Goal: Task Accomplishment & Management: Manage account settings

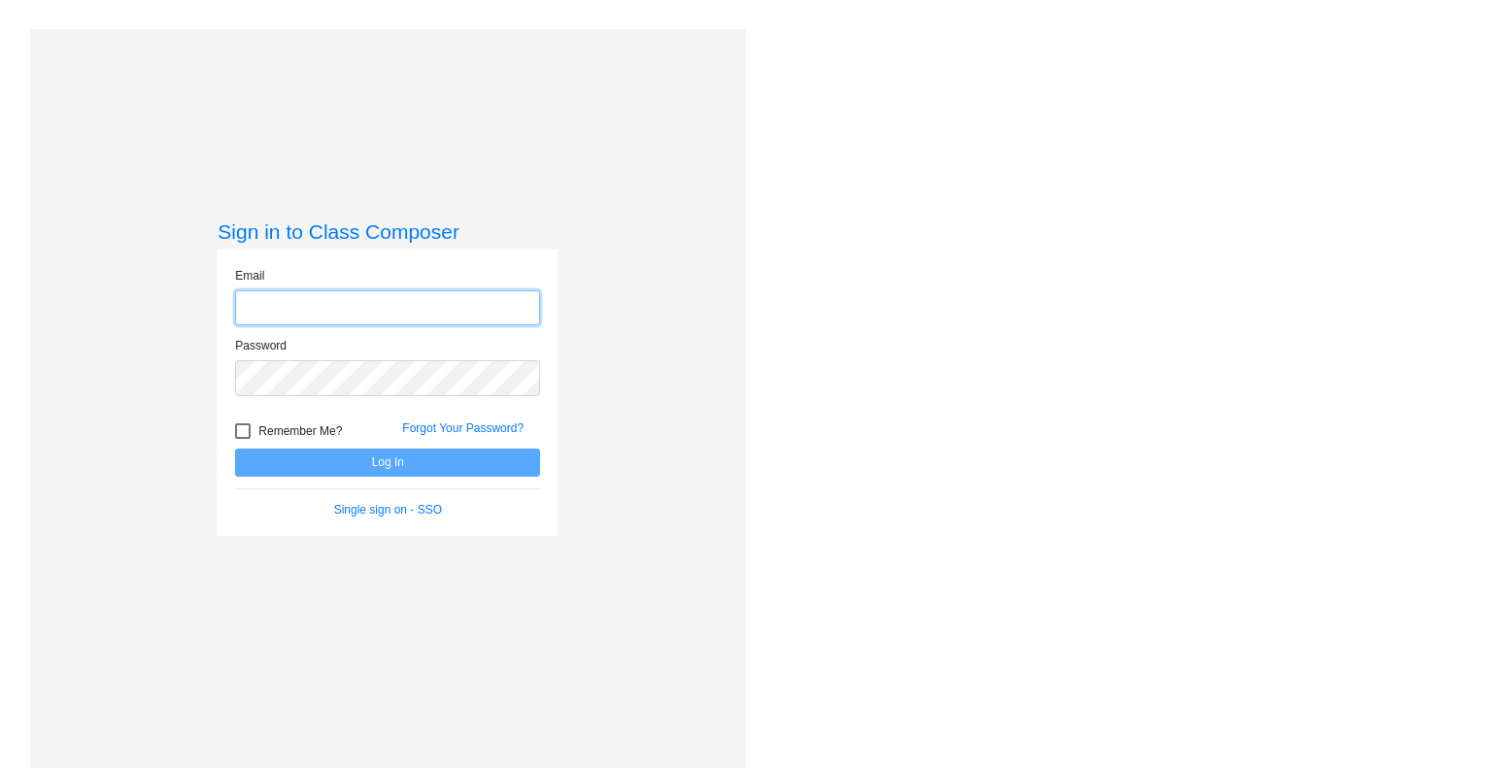
type input "[EMAIL_ADDRESS][DOMAIN_NAME]"
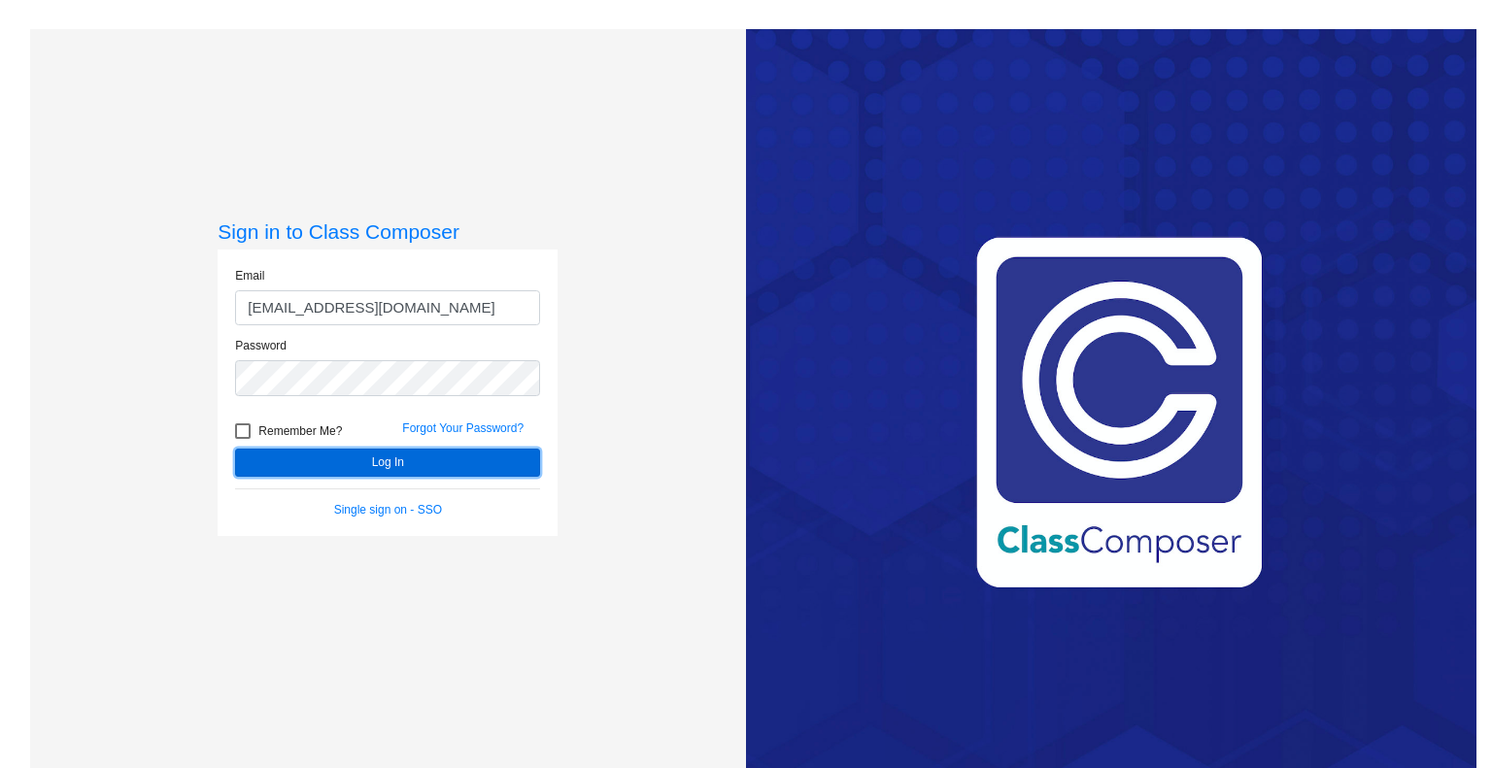
click at [373, 459] on button "Log In" at bounding box center [387, 463] width 305 height 28
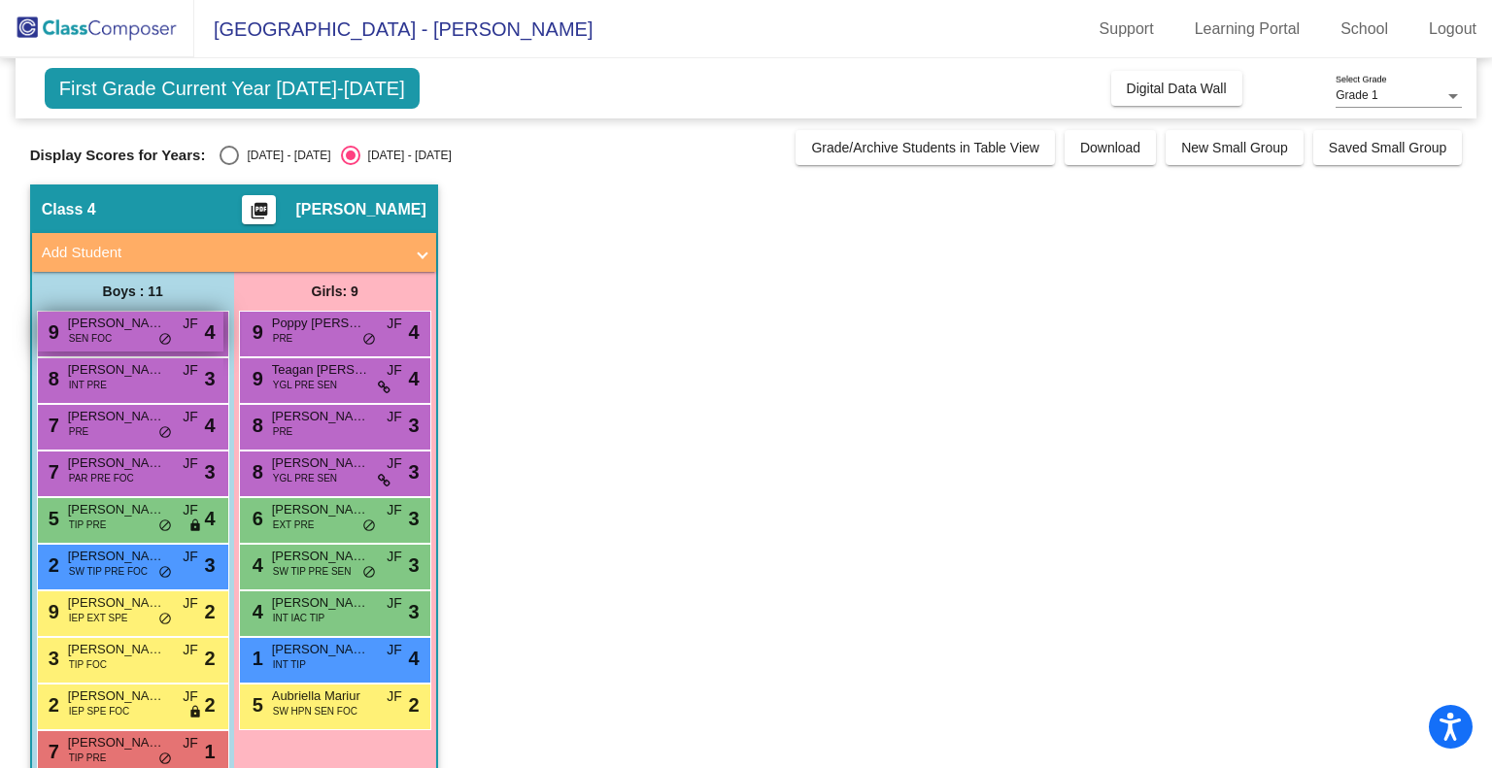
click at [140, 325] on span "[PERSON_NAME]" at bounding box center [116, 323] width 97 height 19
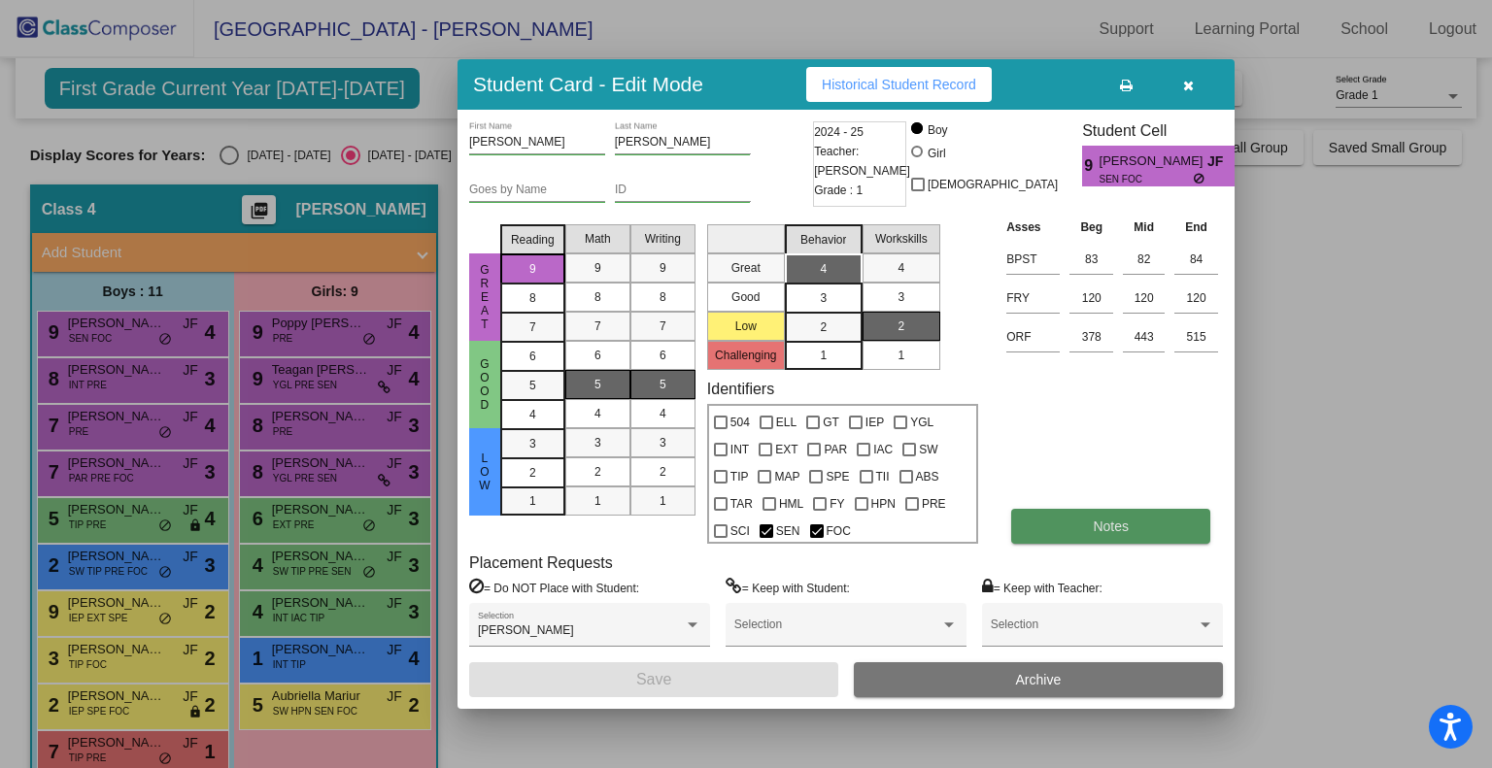
click at [1147, 531] on button "Notes" at bounding box center [1110, 526] width 199 height 35
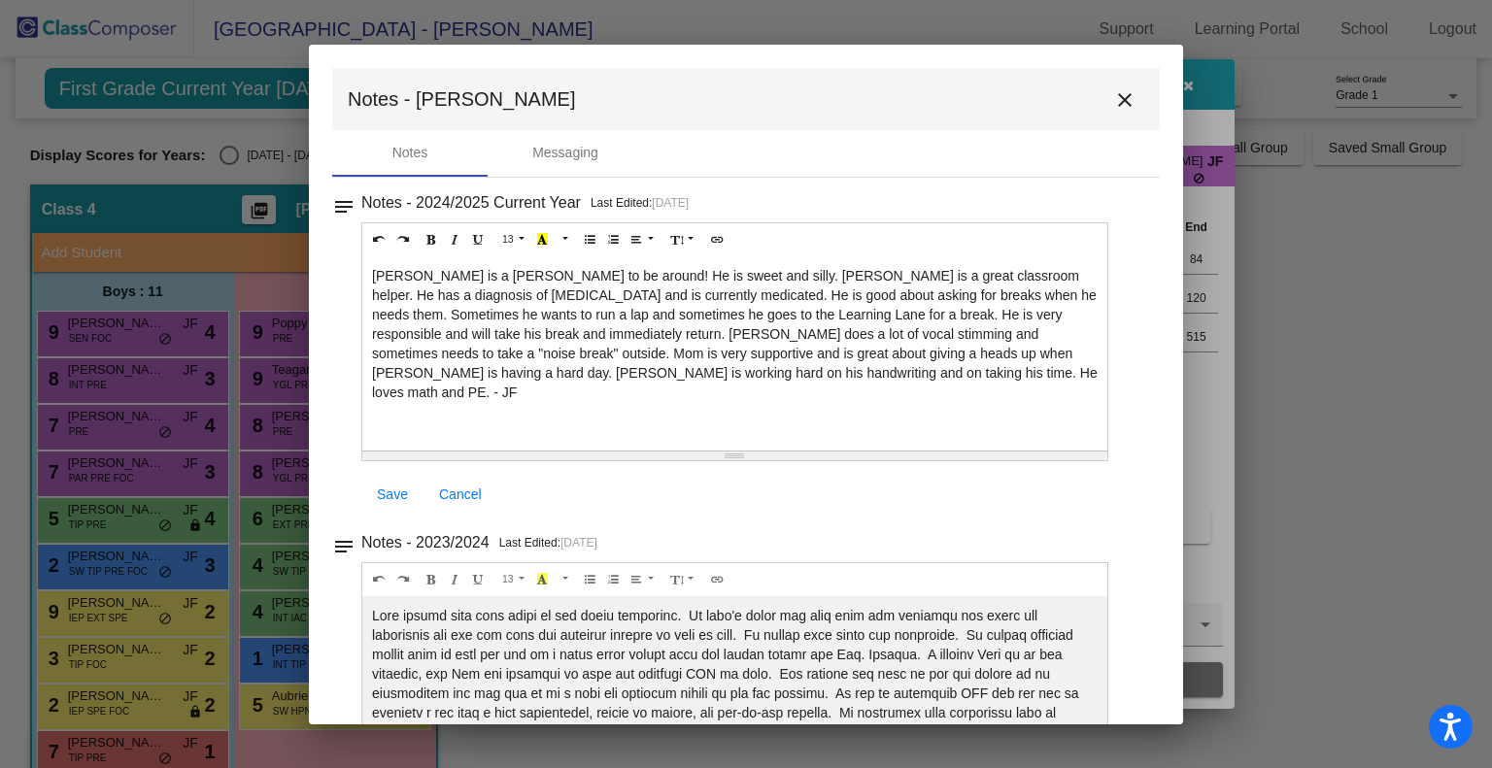
click at [1115, 96] on mat-icon "close" at bounding box center [1124, 99] width 23 height 23
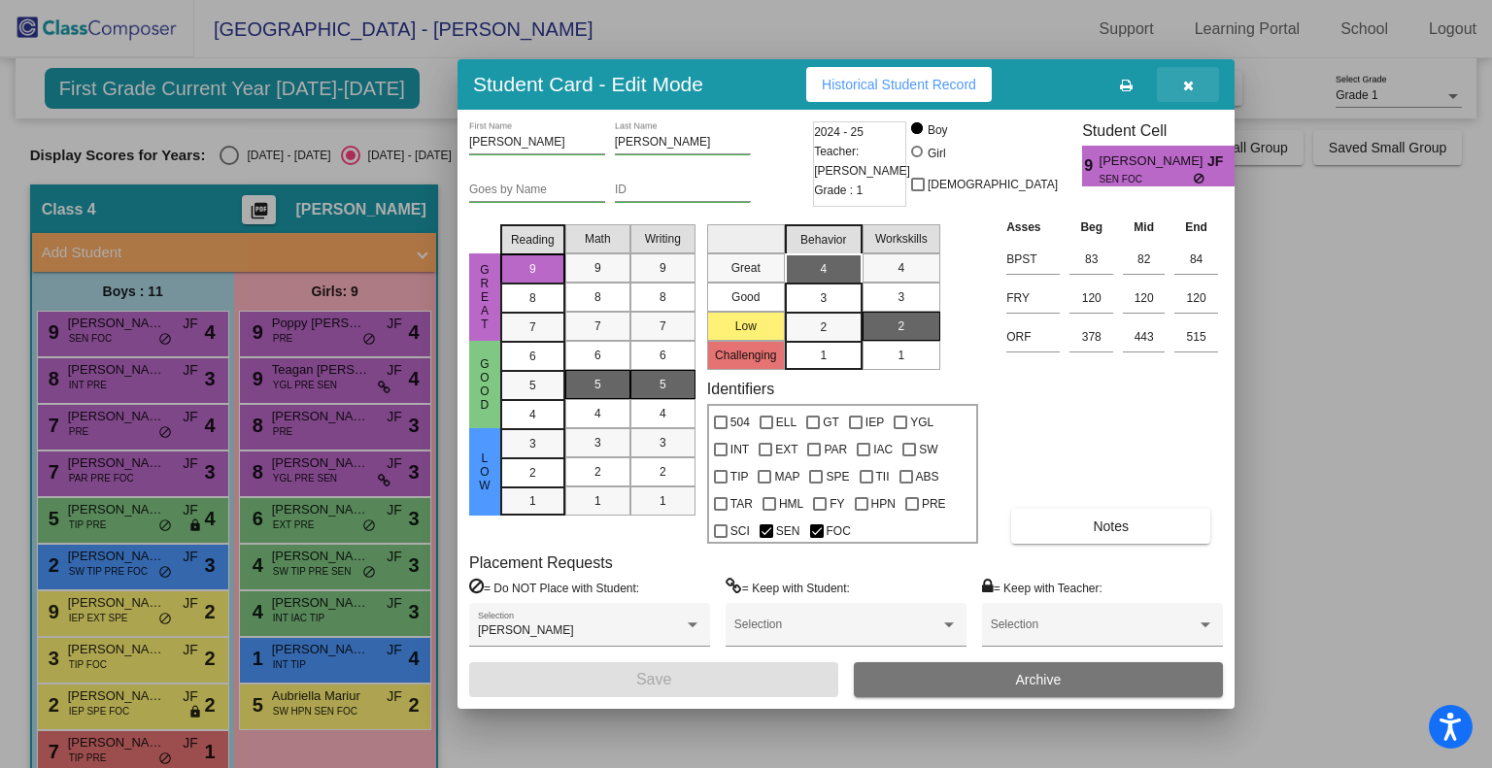
click at [1189, 82] on icon "button" at bounding box center [1188, 86] width 11 height 14
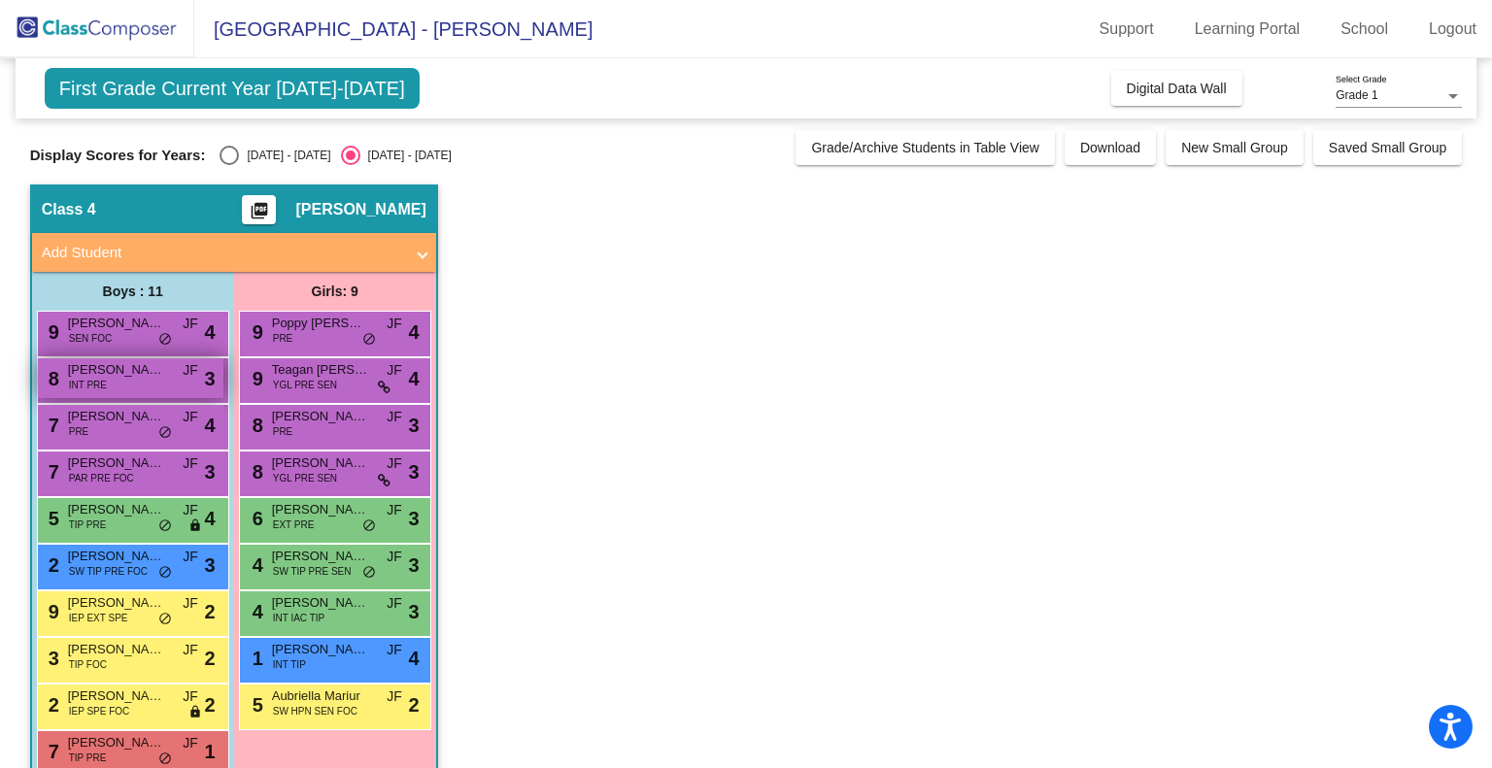
click at [126, 380] on div "8 [PERSON_NAME] INT PRE JF lock do_not_disturb_alt 3" at bounding box center [130, 378] width 185 height 40
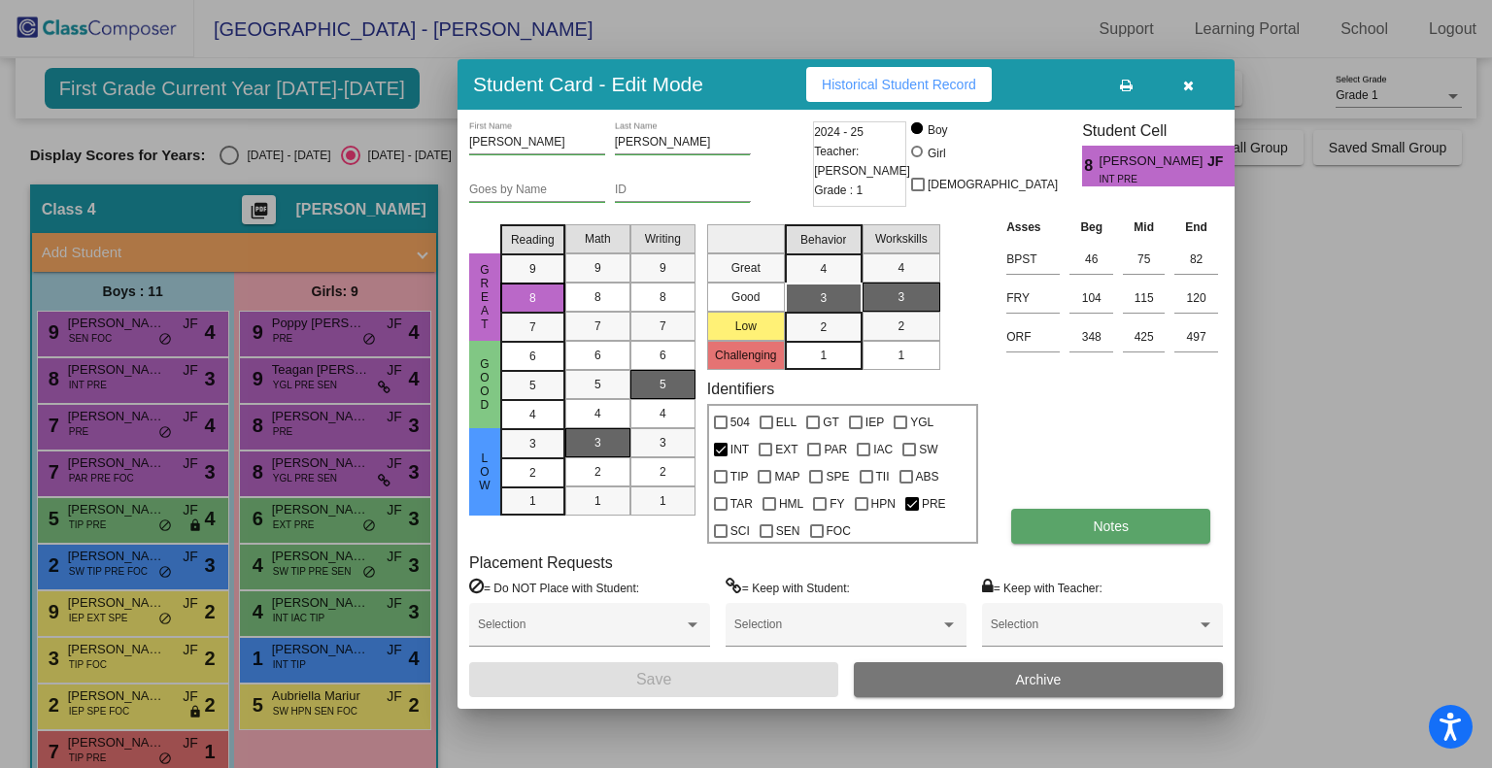
click at [1046, 522] on button "Notes" at bounding box center [1110, 526] width 199 height 35
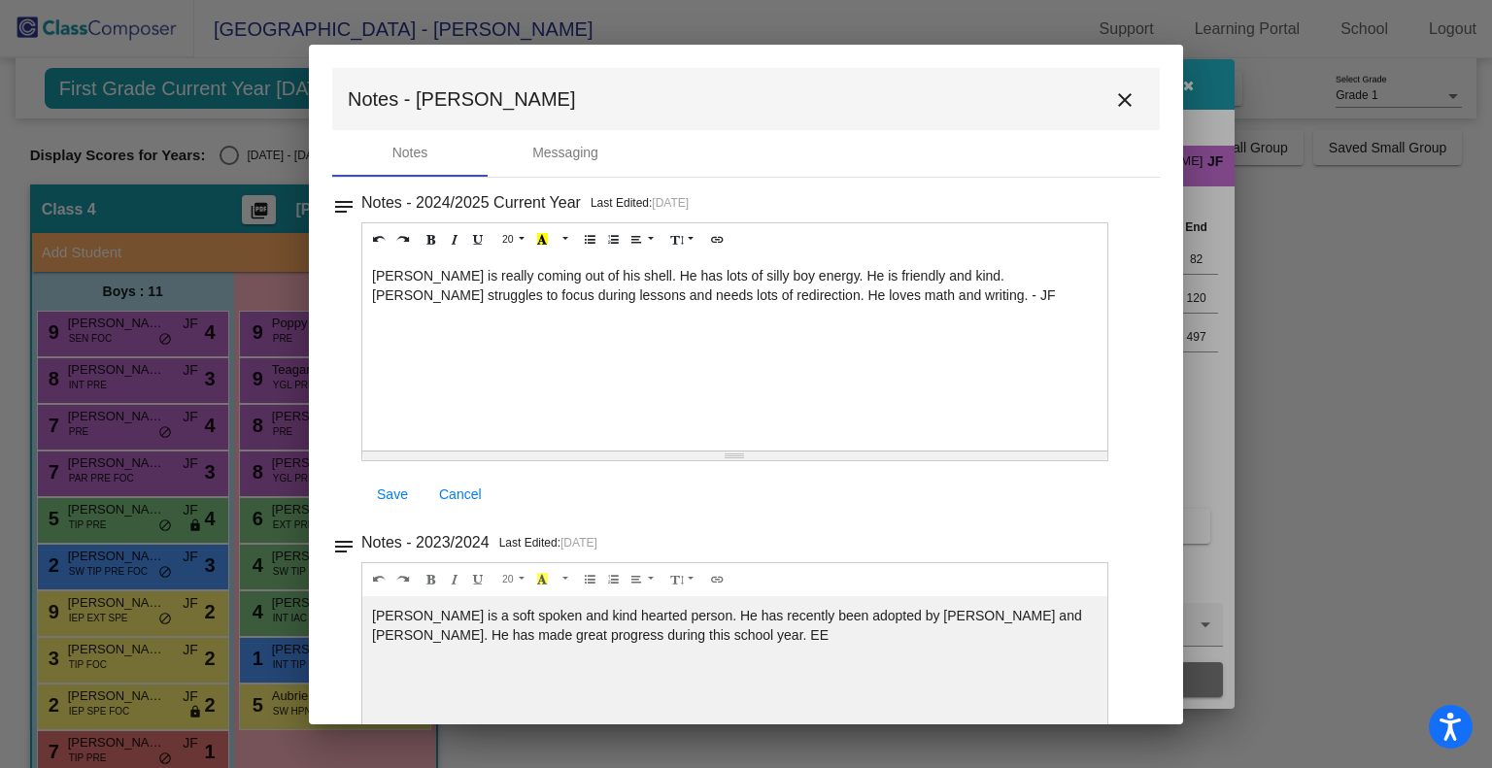
click at [1113, 84] on button "close" at bounding box center [1124, 99] width 39 height 39
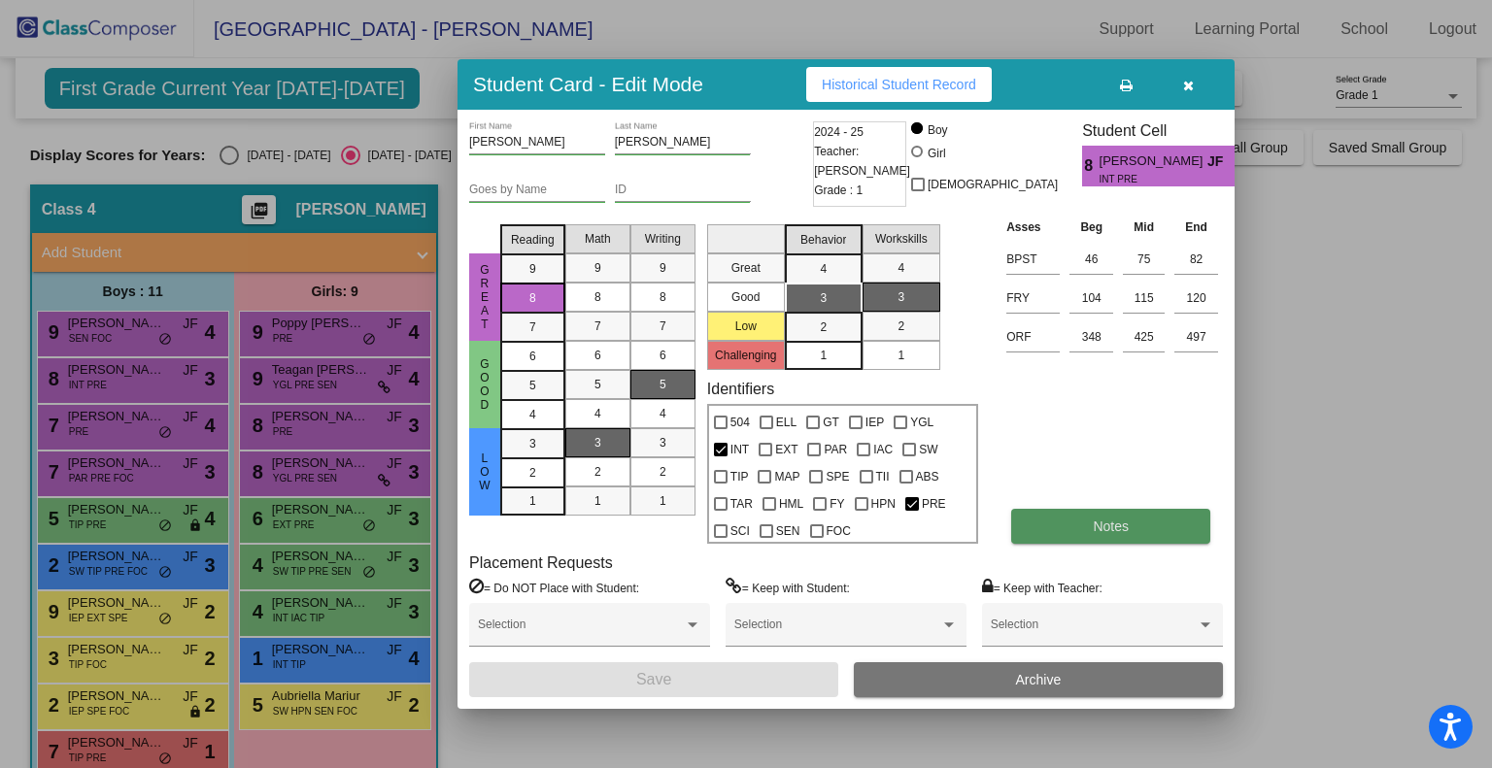
click at [1109, 536] on button "Notes" at bounding box center [1110, 526] width 199 height 35
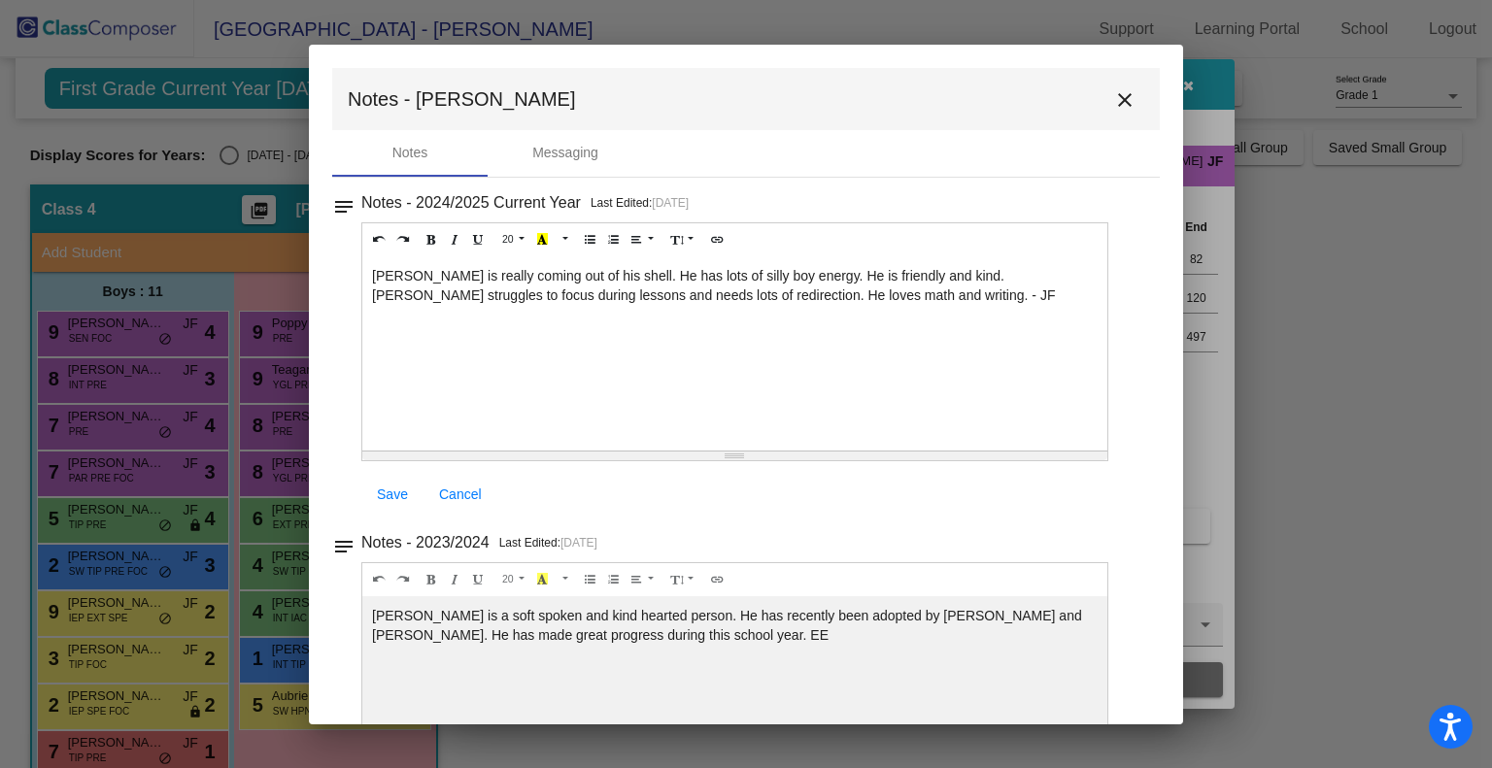
click at [1119, 102] on mat-icon "close" at bounding box center [1124, 99] width 23 height 23
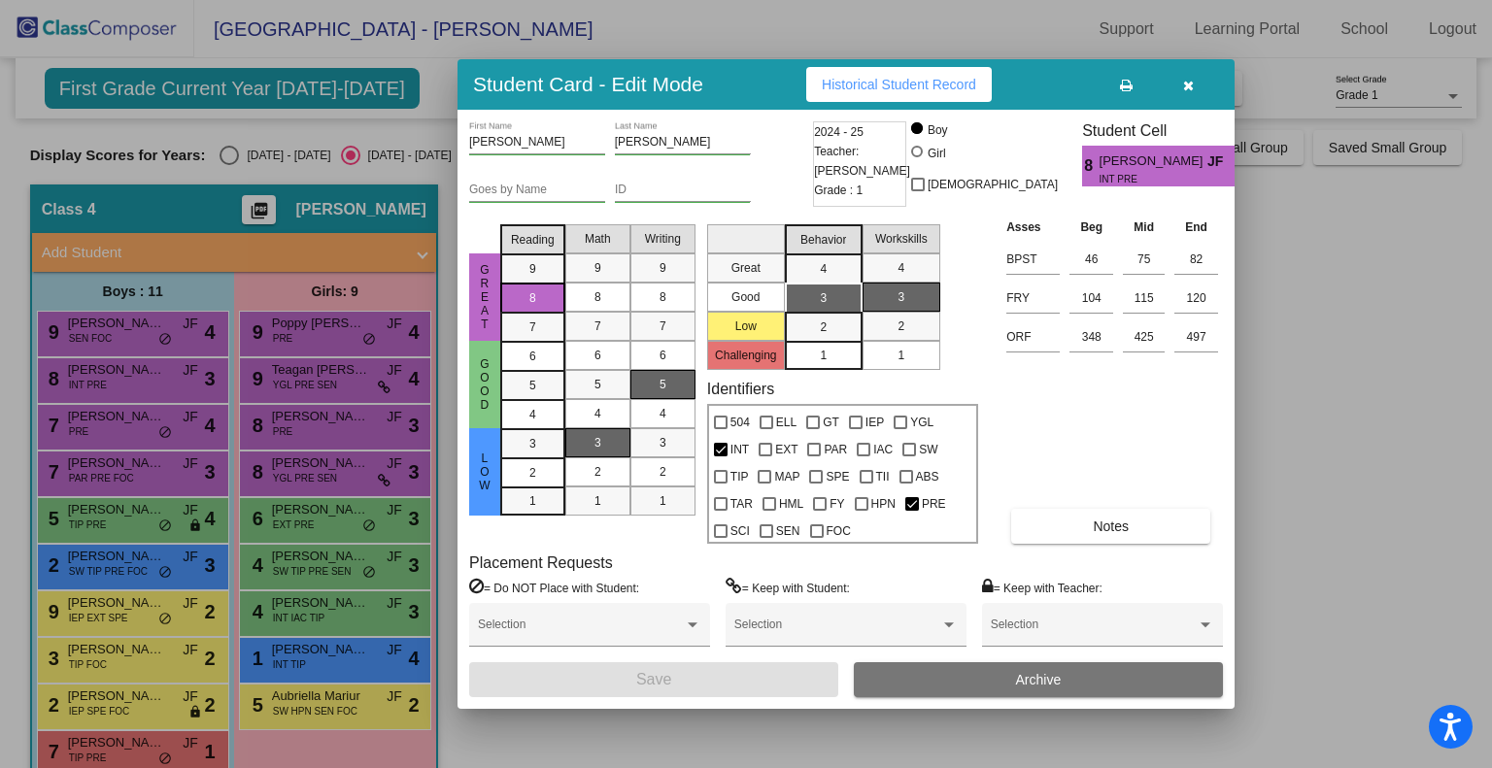
click at [1200, 100] on button "button" at bounding box center [1188, 84] width 62 height 35
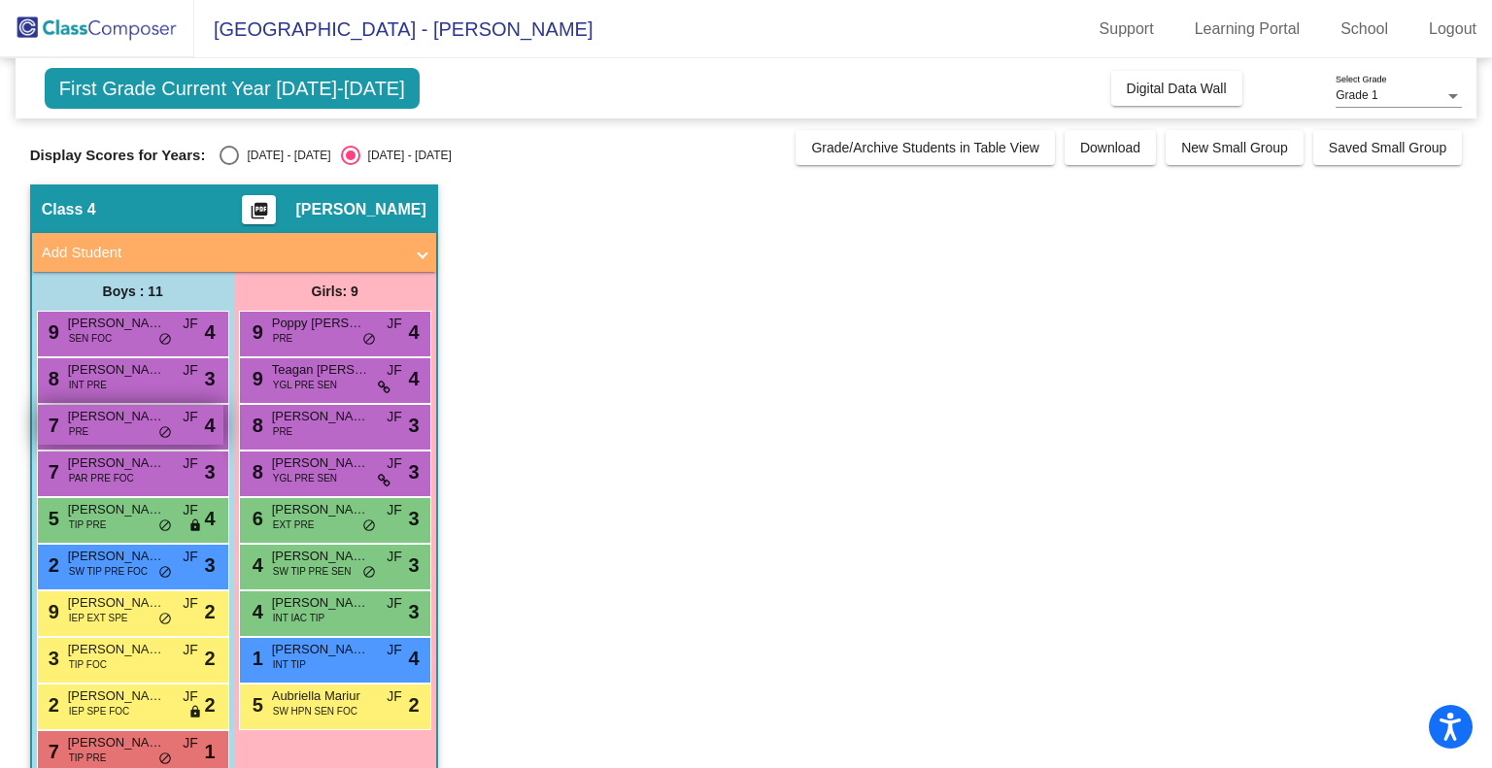
click at [119, 424] on span "[PERSON_NAME]" at bounding box center [116, 416] width 97 height 19
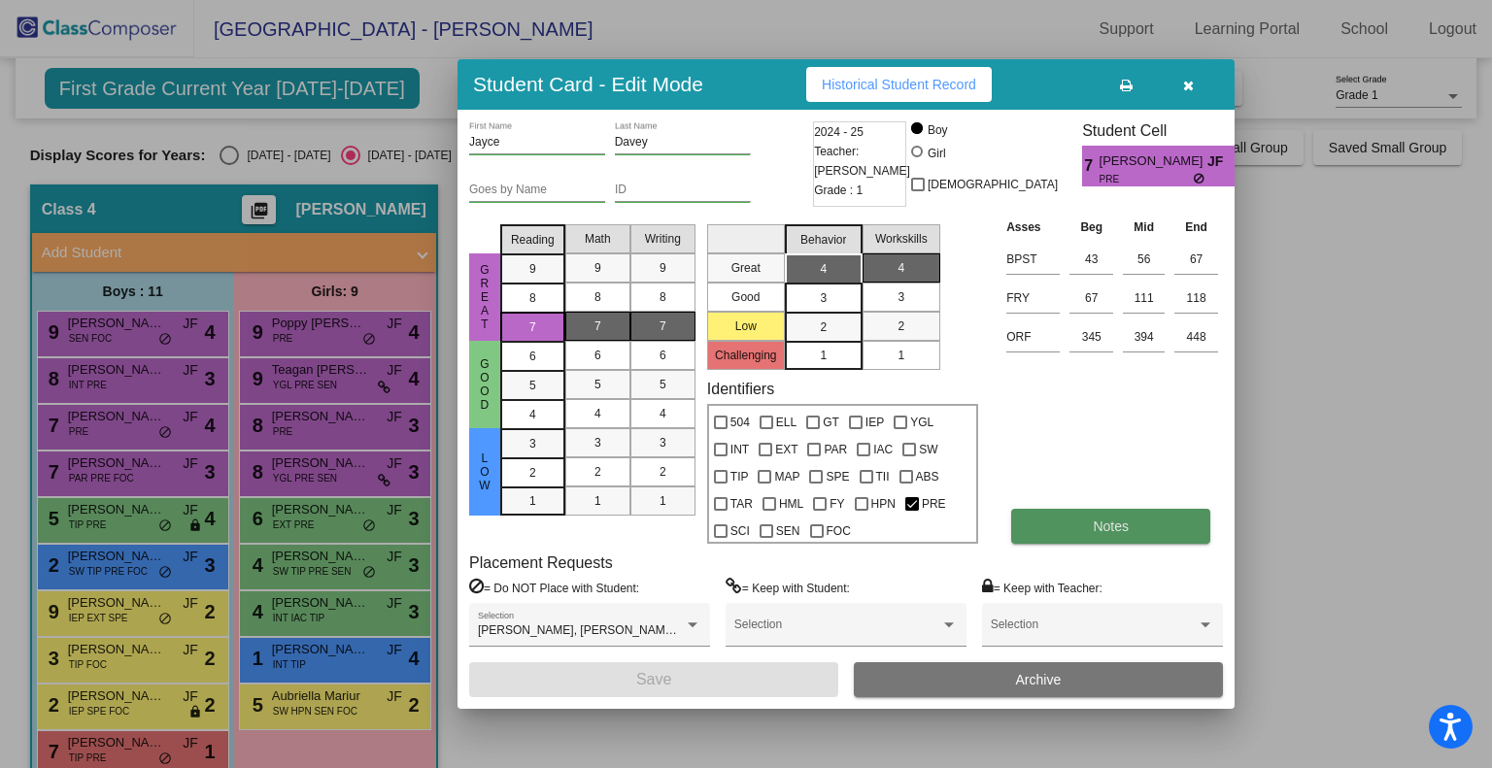
click at [1089, 520] on button "Notes" at bounding box center [1110, 526] width 199 height 35
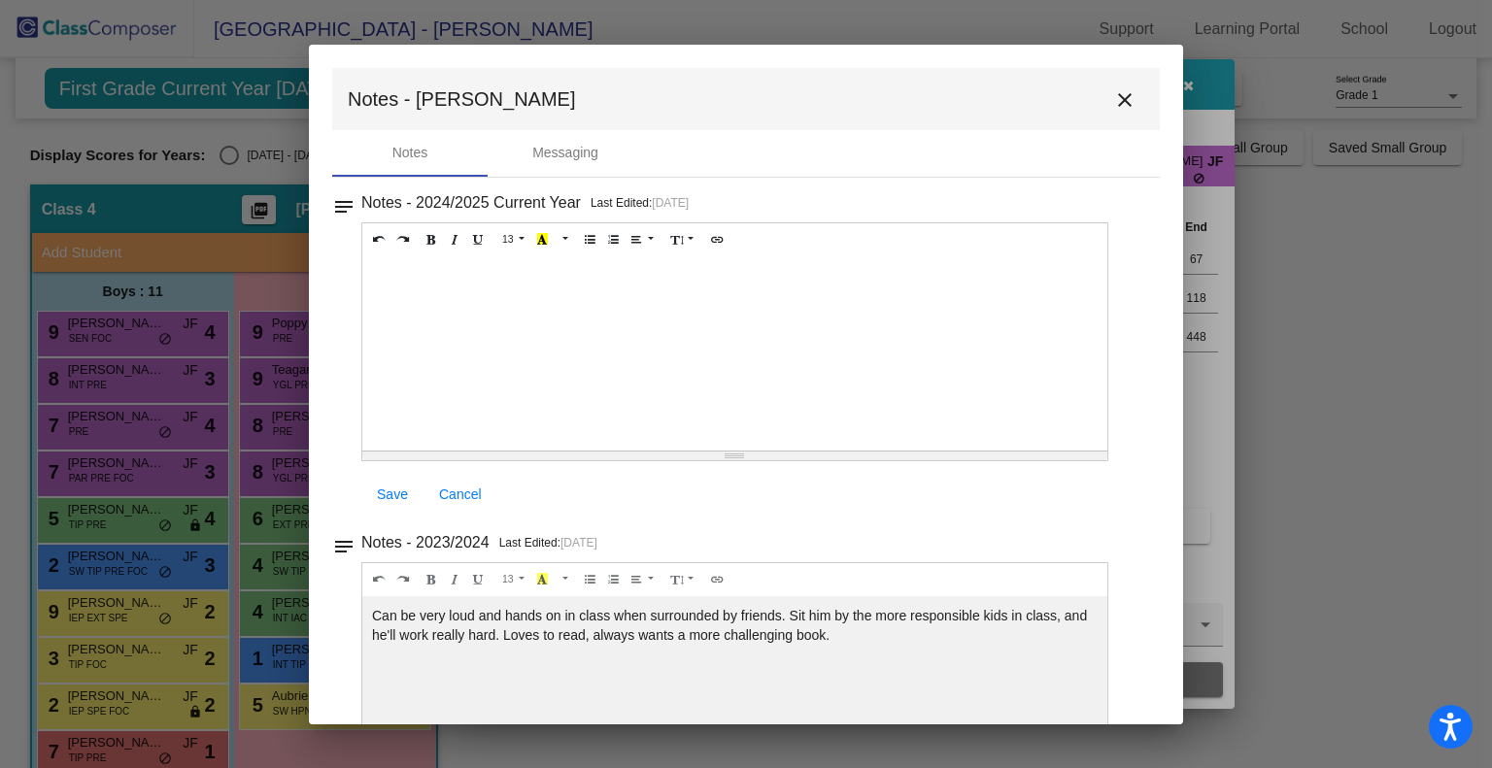
click at [424, 268] on div at bounding box center [734, 353] width 745 height 194
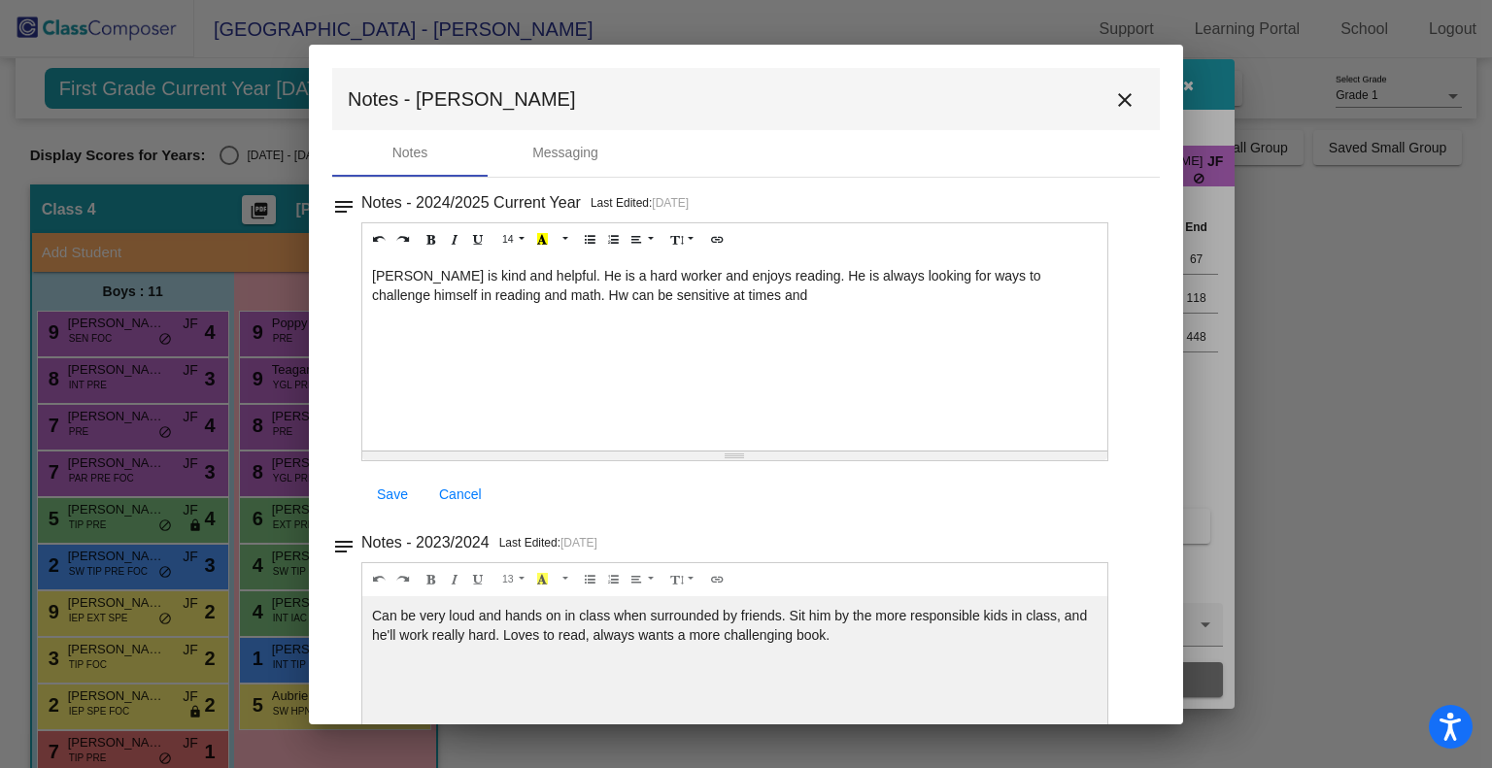
click at [505, 290] on div "[PERSON_NAME] is kind and helpful. He is a hard worker and enjoys reading. He i…" at bounding box center [734, 353] width 745 height 194
click at [707, 290] on div "[PERSON_NAME] is kind and helpful. He is a hard worker and enjoys reading. He i…" at bounding box center [734, 353] width 745 height 194
click at [901, 294] on div "[PERSON_NAME] is kind and helpful. He is a hard worker and enjoys reading. He i…" at bounding box center [734, 353] width 745 height 194
click at [381, 496] on span "Save" at bounding box center [392, 495] width 31 height 16
click at [1118, 98] on mat-icon "close" at bounding box center [1124, 99] width 23 height 23
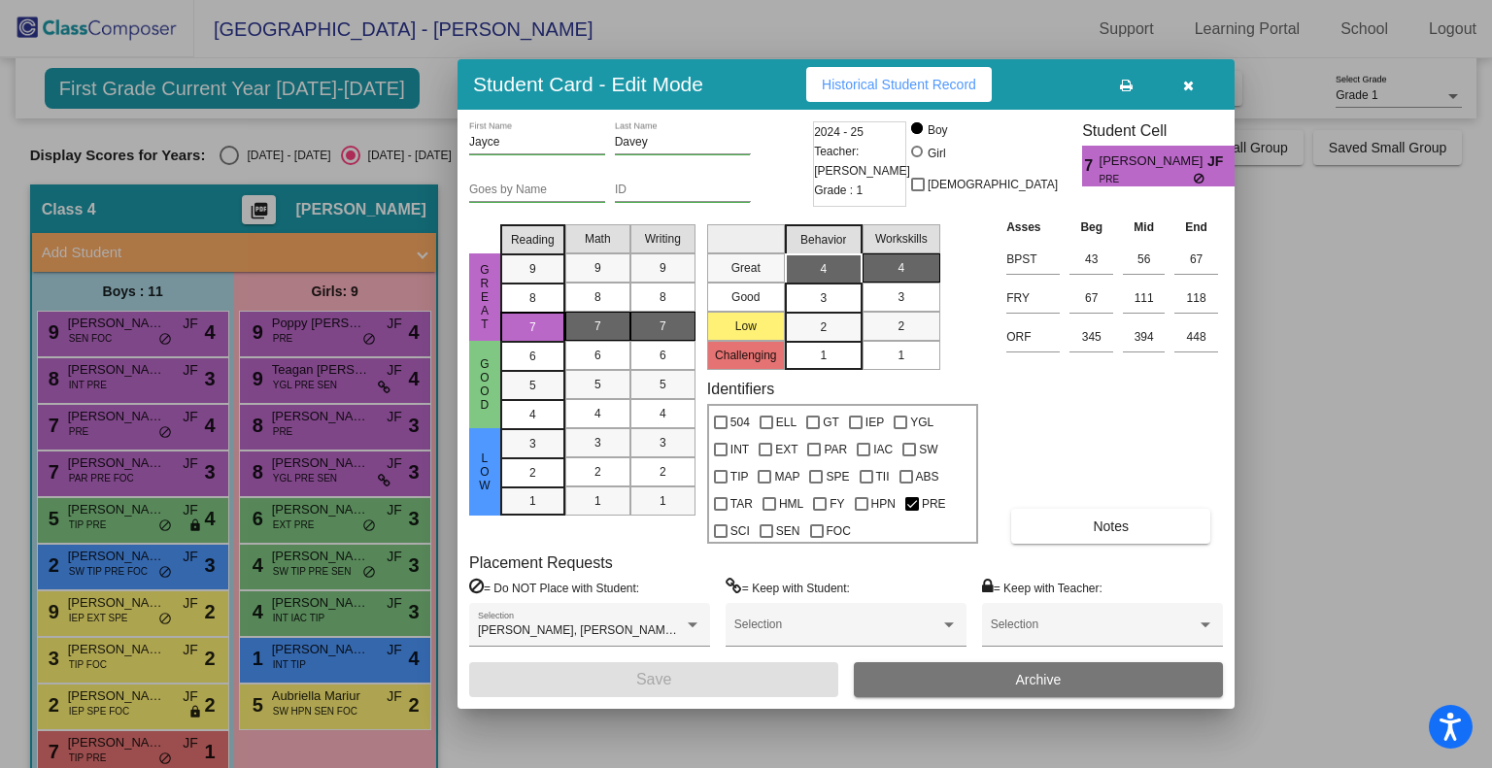
click at [1192, 84] on button "button" at bounding box center [1188, 84] width 62 height 35
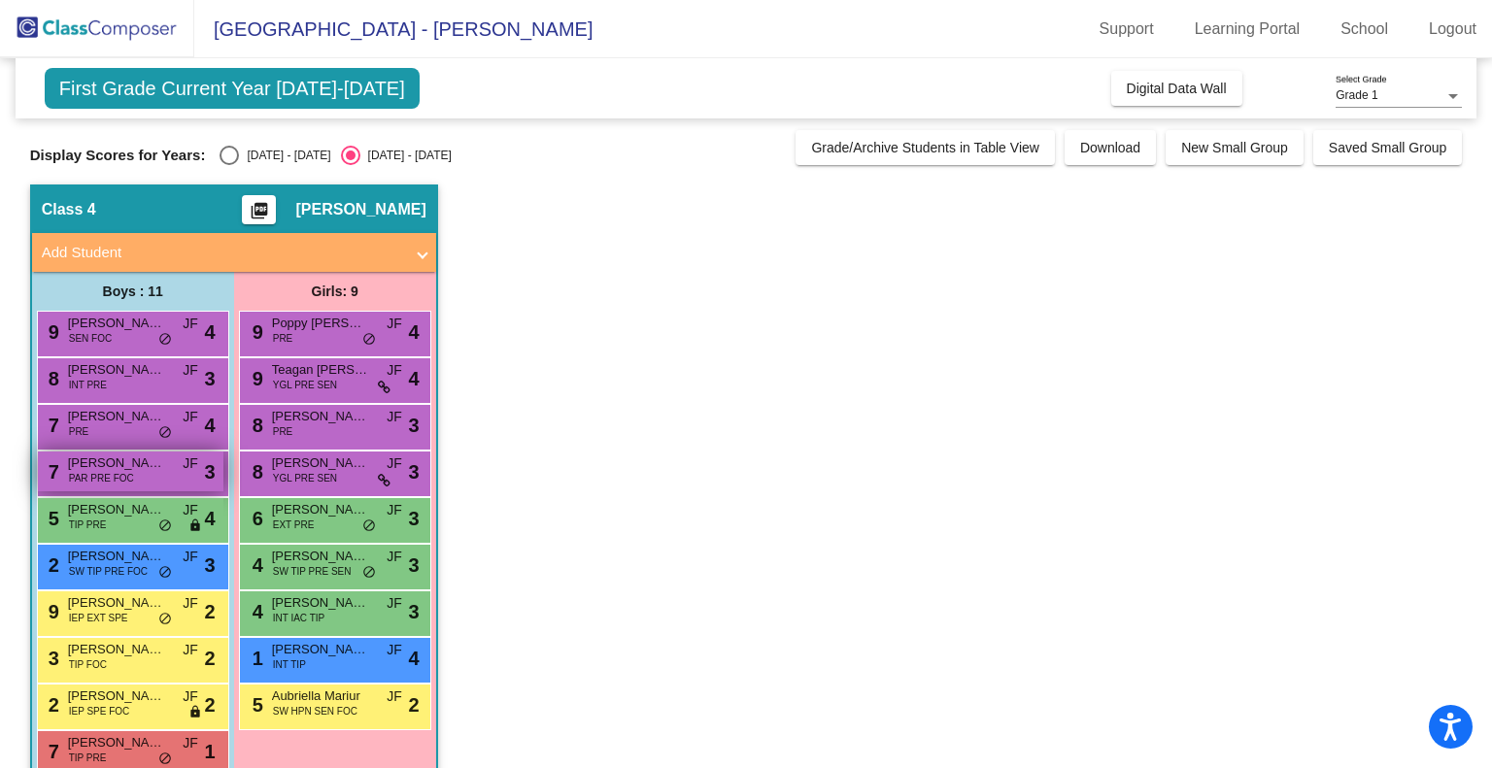
click at [129, 471] on span "PAR PRE FOC" at bounding box center [101, 478] width 65 height 15
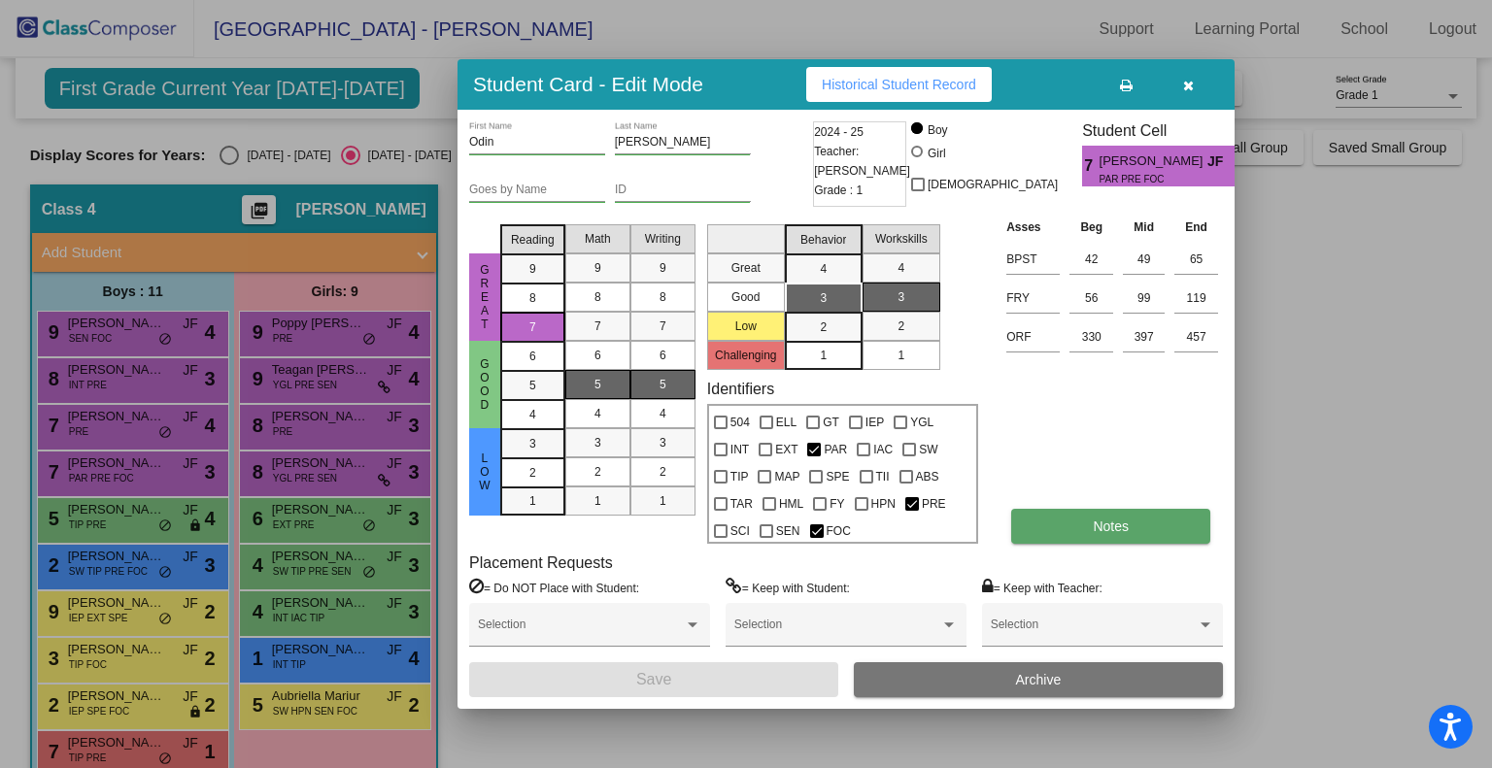
click at [1081, 520] on button "Notes" at bounding box center [1110, 526] width 199 height 35
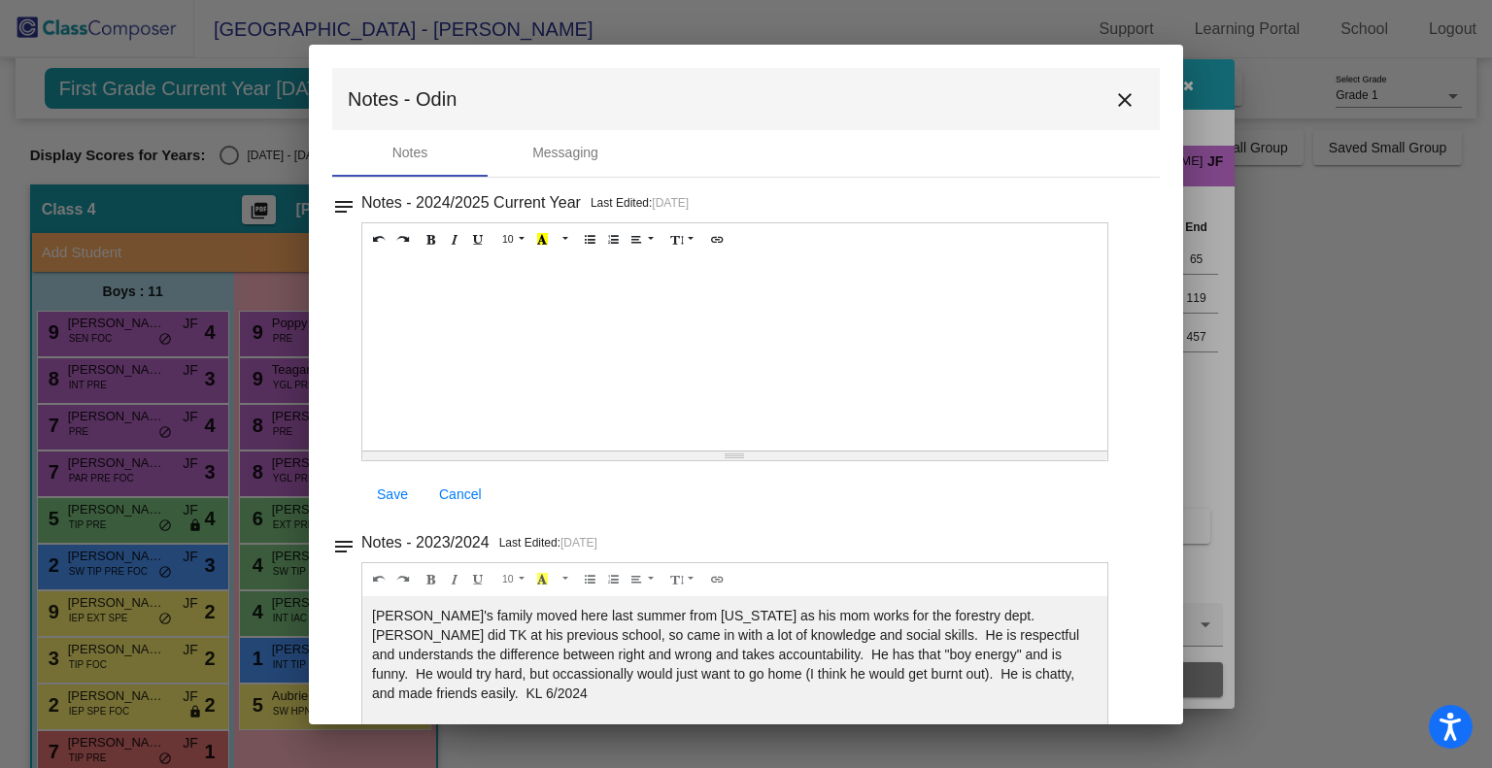
click at [399, 268] on div at bounding box center [734, 353] width 745 height 194
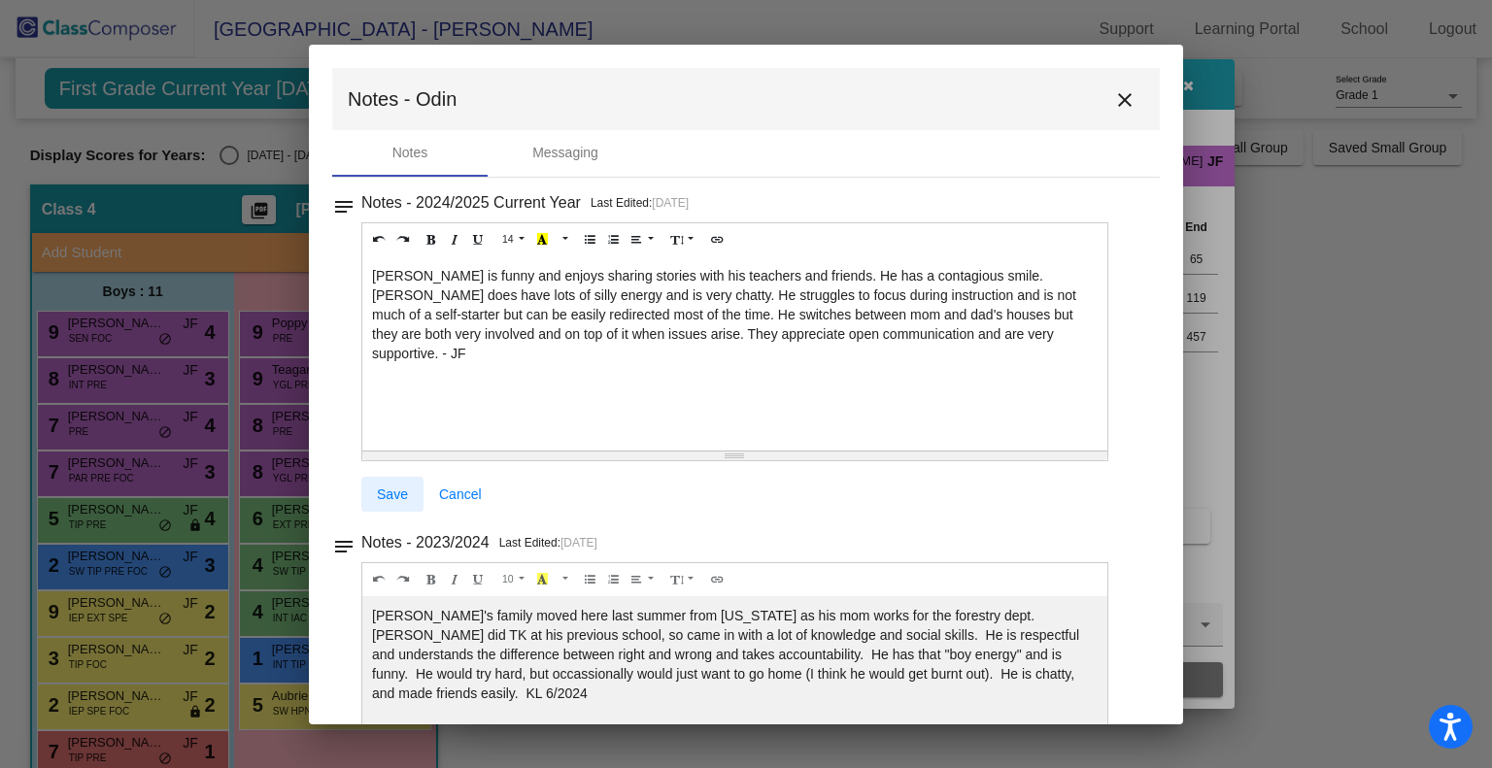
click at [385, 500] on span "Save" at bounding box center [392, 495] width 31 height 16
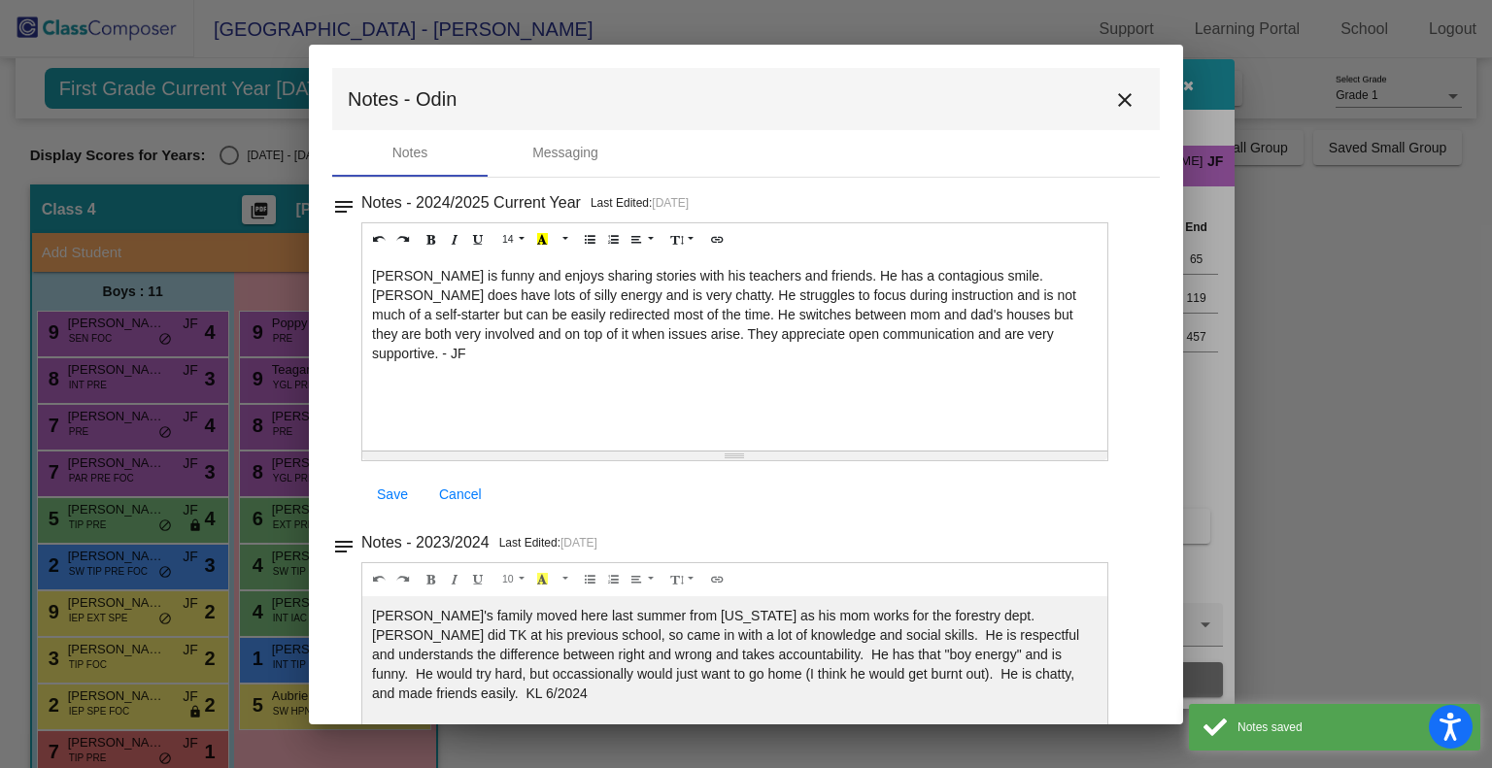
click at [1115, 101] on mat-icon "close" at bounding box center [1124, 99] width 23 height 23
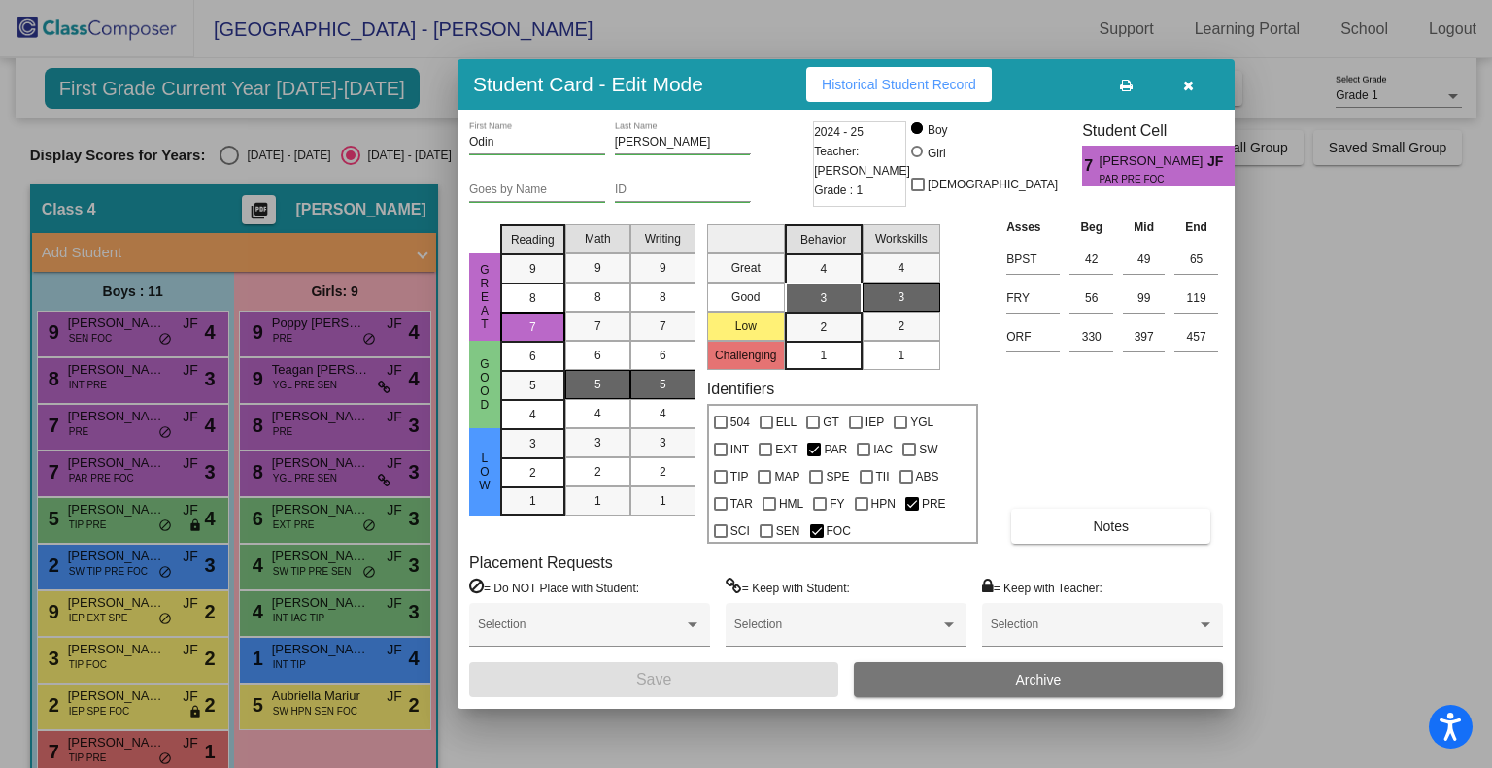
click at [1186, 83] on icon "button" at bounding box center [1188, 86] width 11 height 14
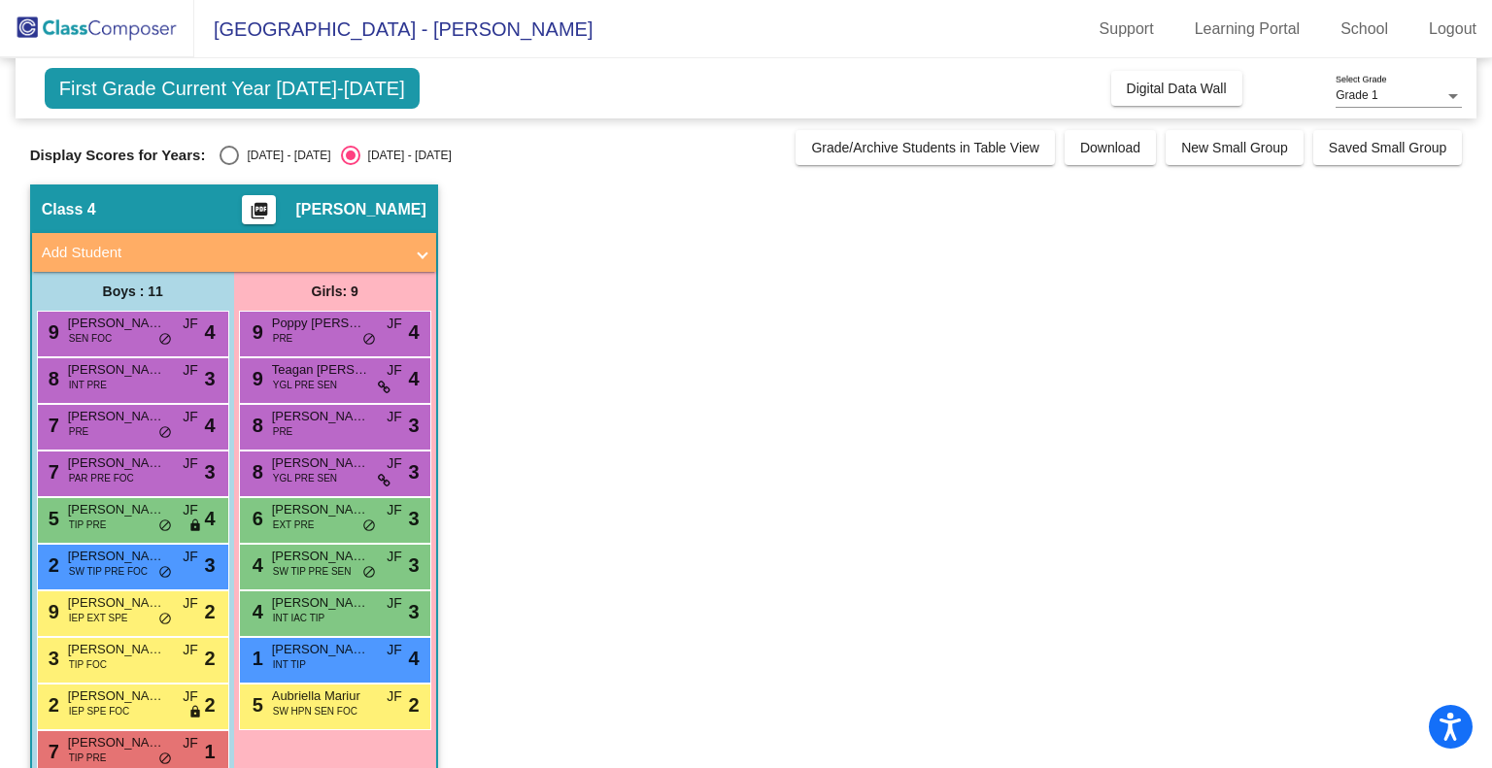
scroll to position [85, 0]
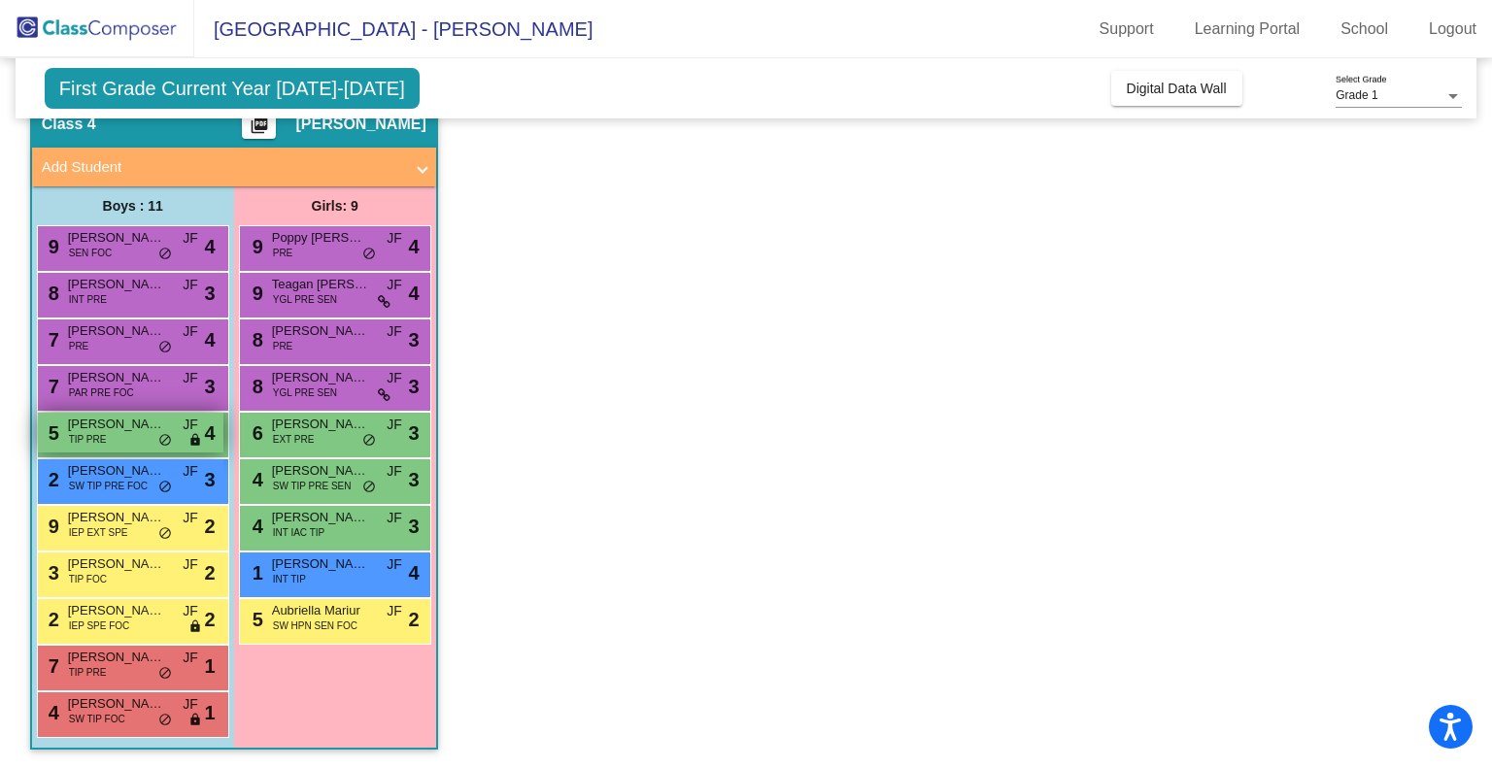
click at [109, 433] on div "5 [PERSON_NAME] TIP PRE JF lock do_not_disturb_alt 4" at bounding box center [130, 433] width 185 height 40
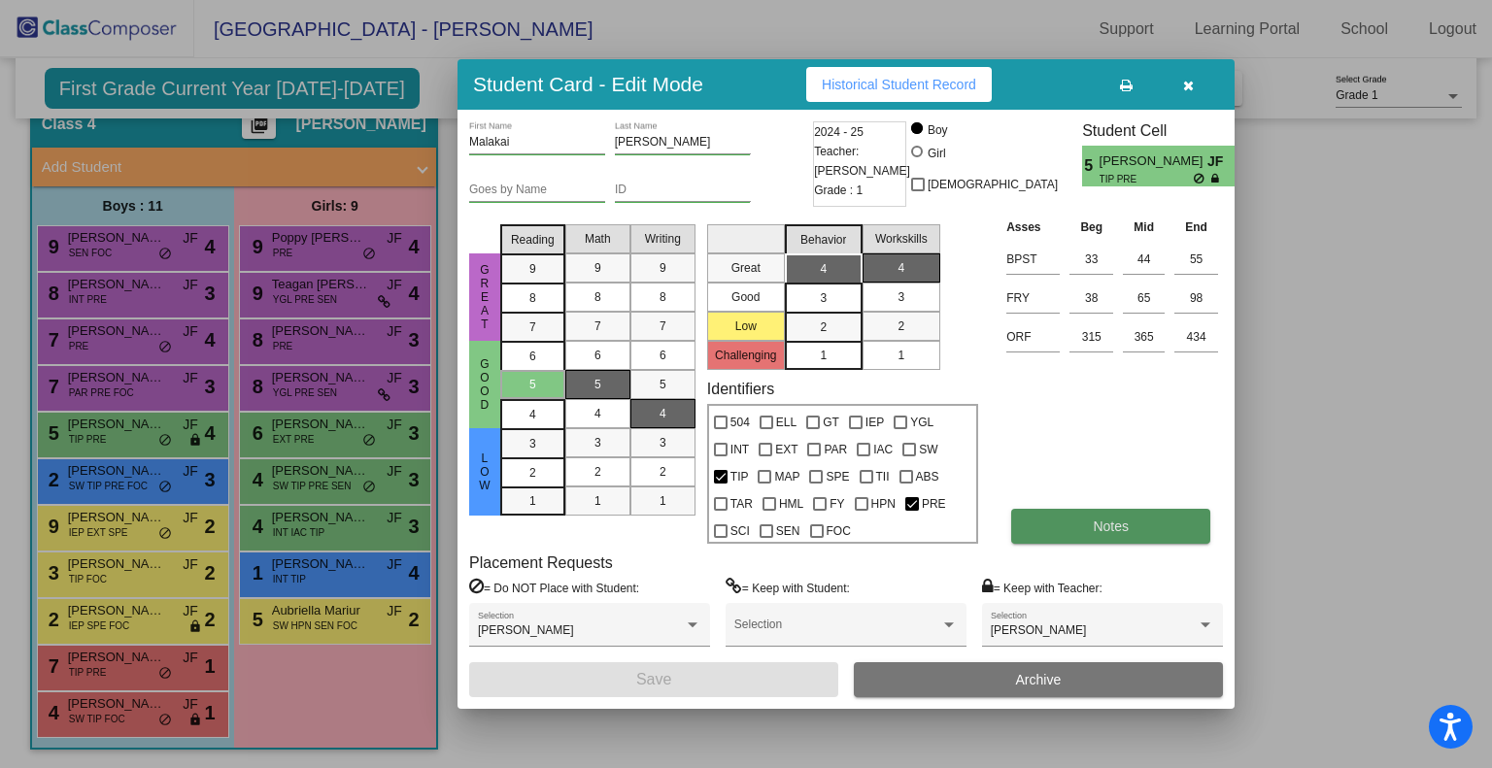
click at [1123, 531] on span "Notes" at bounding box center [1110, 527] width 36 height 16
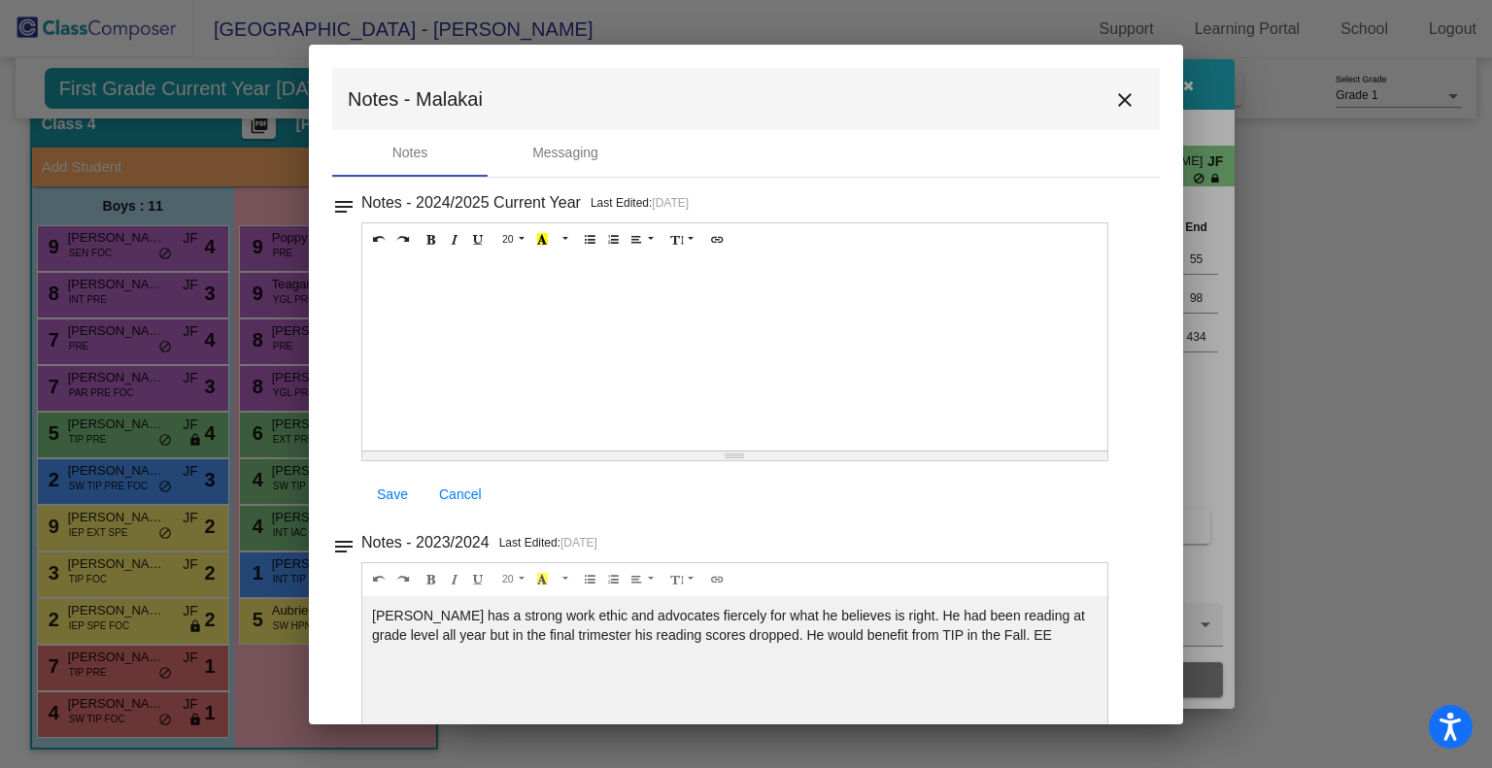
click at [389, 271] on div at bounding box center [734, 353] width 745 height 194
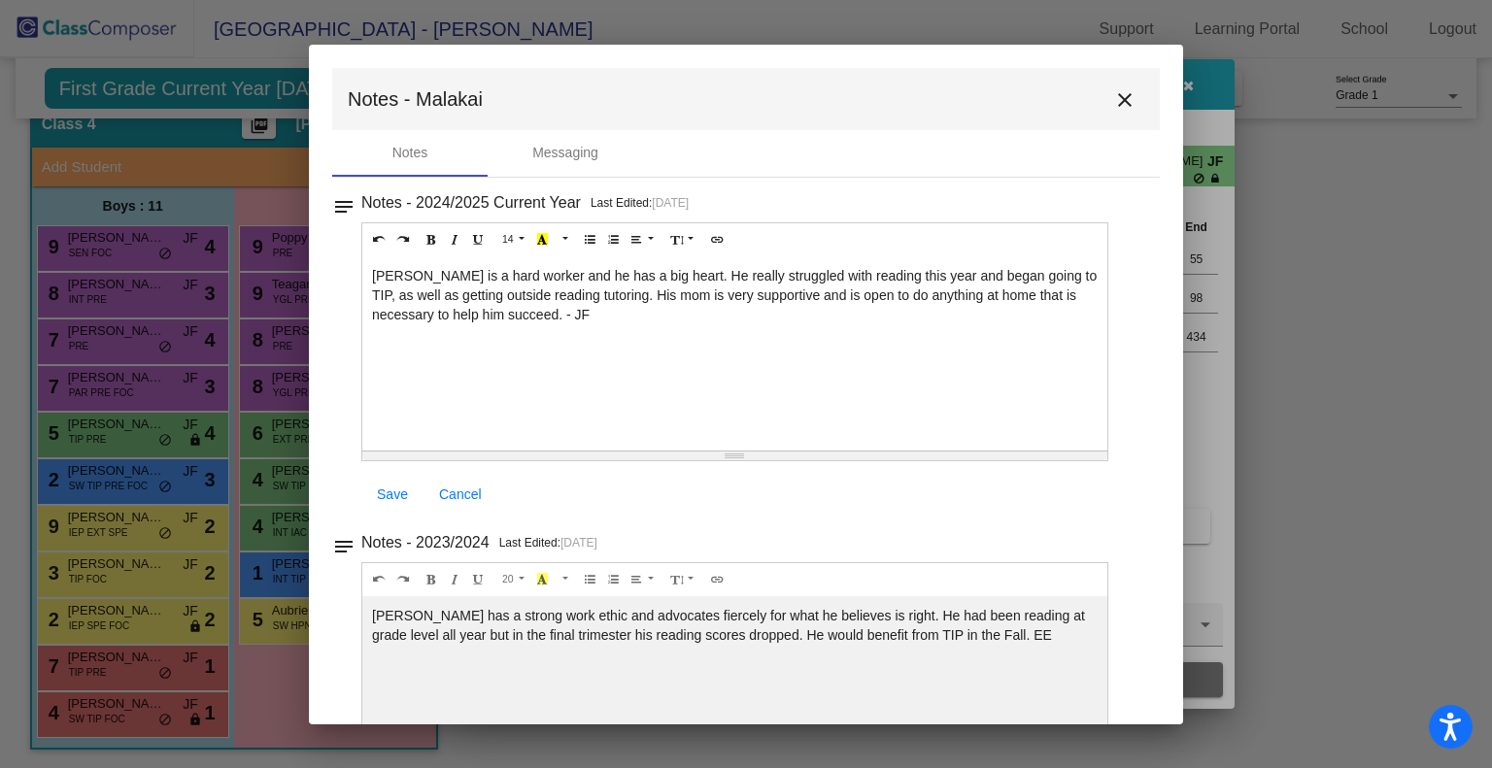
click at [388, 496] on span "Save" at bounding box center [392, 495] width 31 height 16
click at [1113, 104] on mat-icon "close" at bounding box center [1124, 99] width 23 height 23
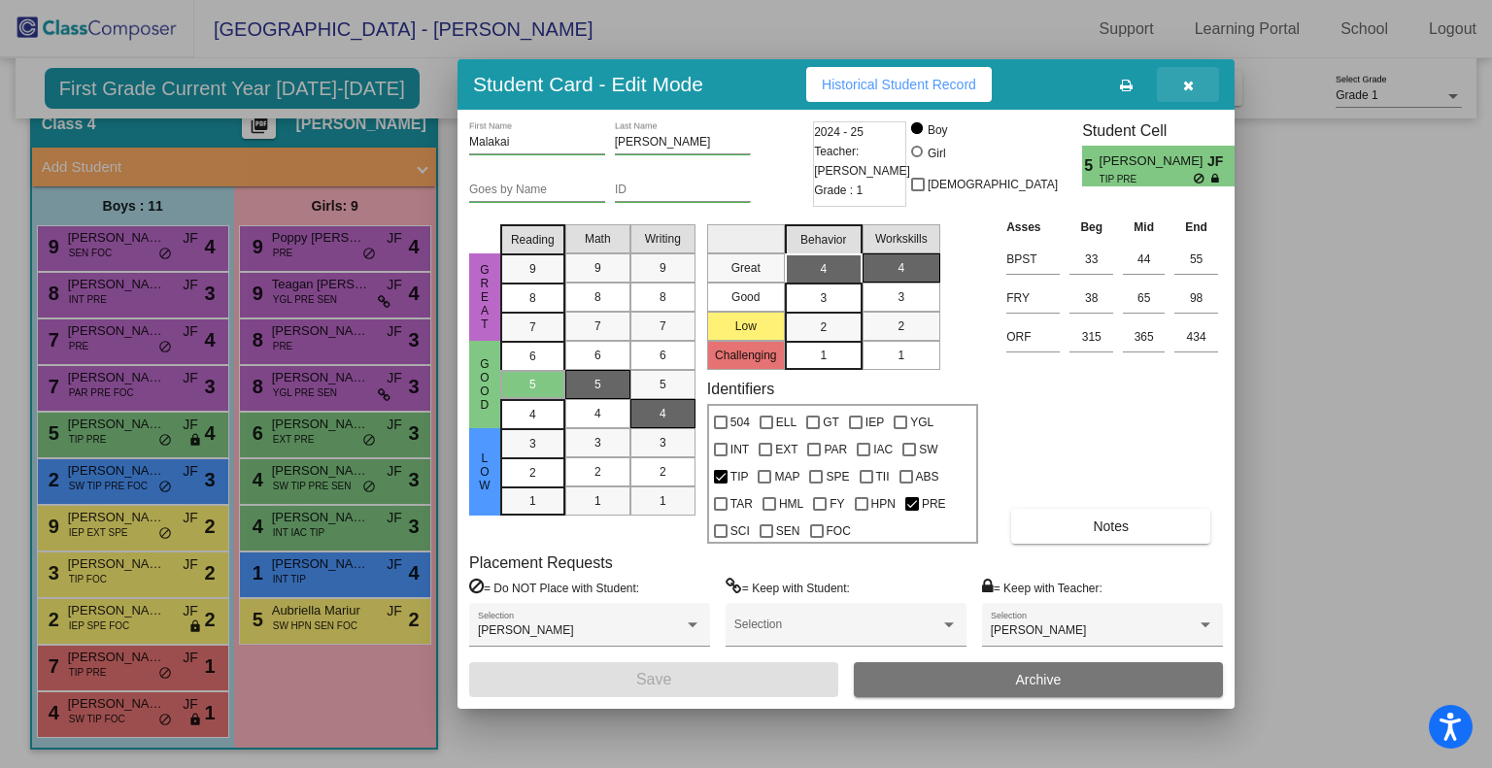
click at [1188, 81] on icon "button" at bounding box center [1188, 86] width 11 height 14
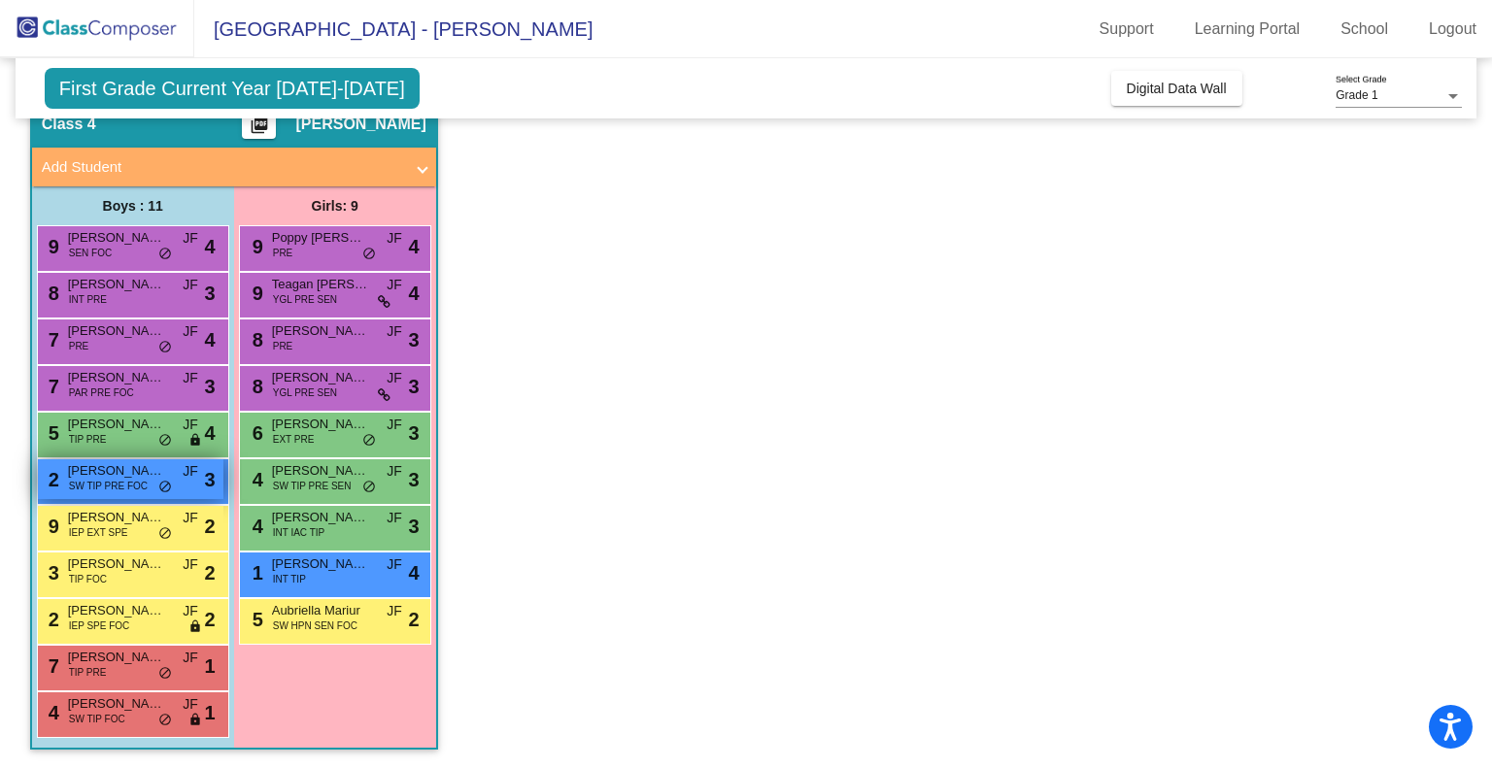
click at [117, 483] on span "SW TIP PRE FOC" at bounding box center [108, 486] width 79 height 15
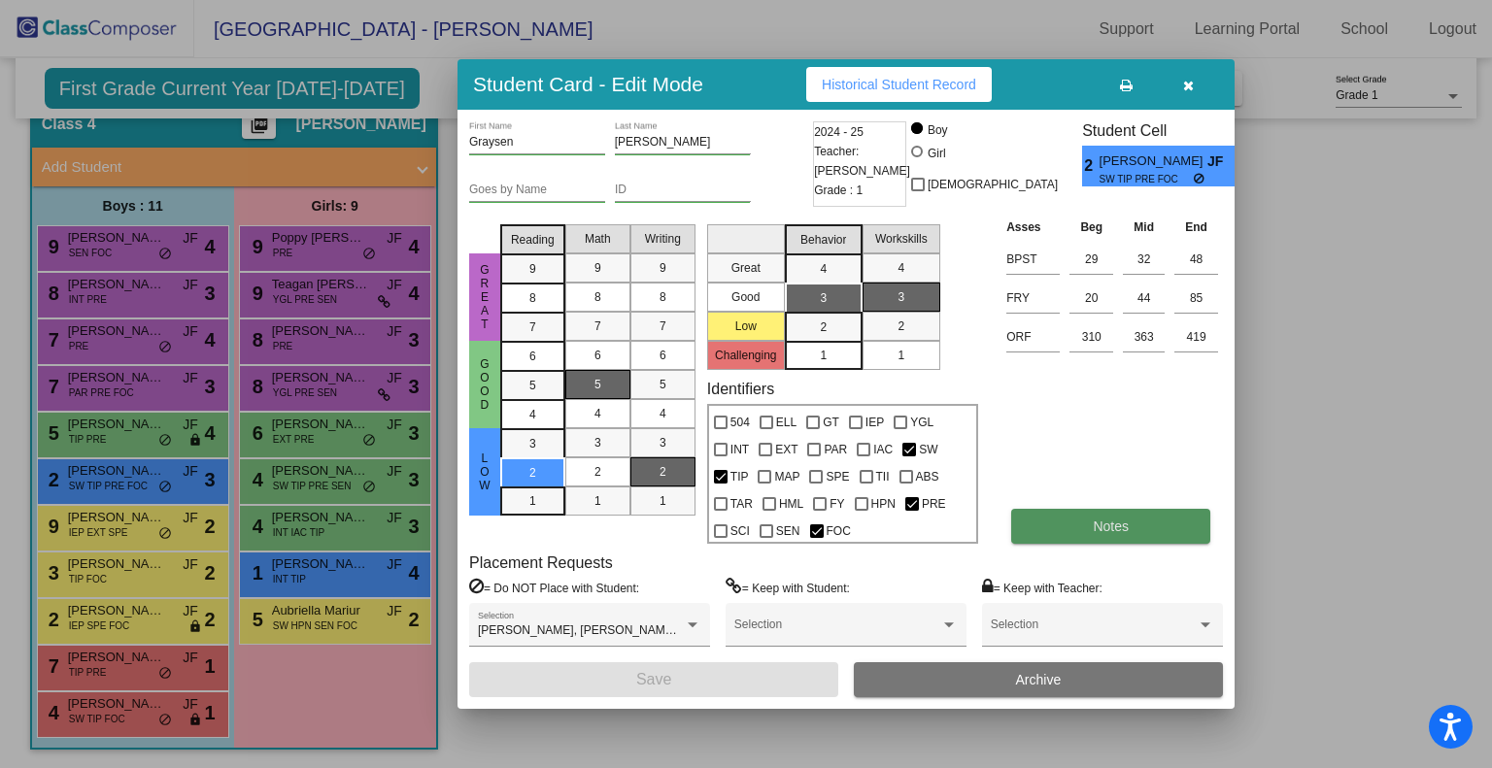
click at [1073, 530] on button "Notes" at bounding box center [1110, 526] width 199 height 35
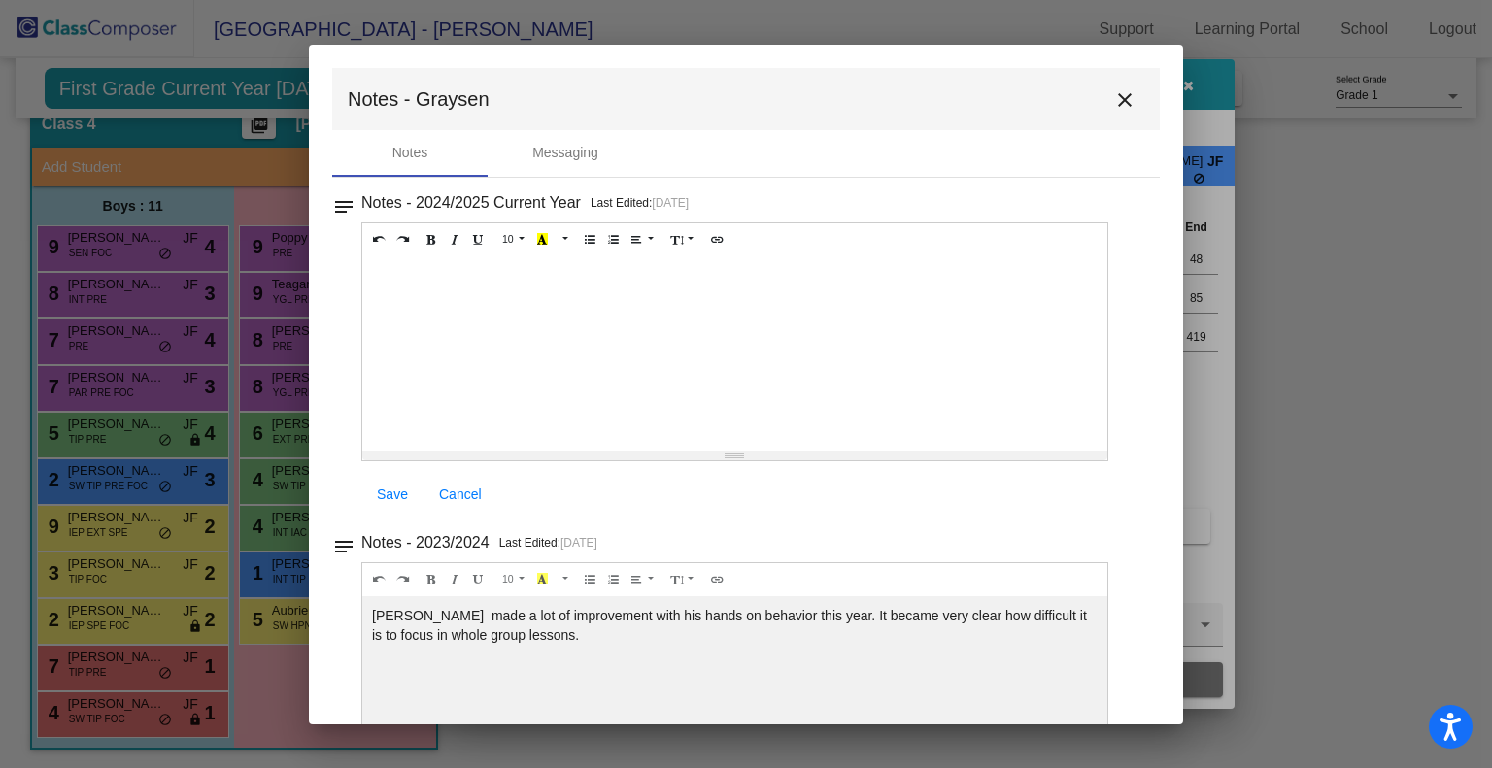
click at [1116, 105] on mat-icon "close" at bounding box center [1124, 99] width 23 height 23
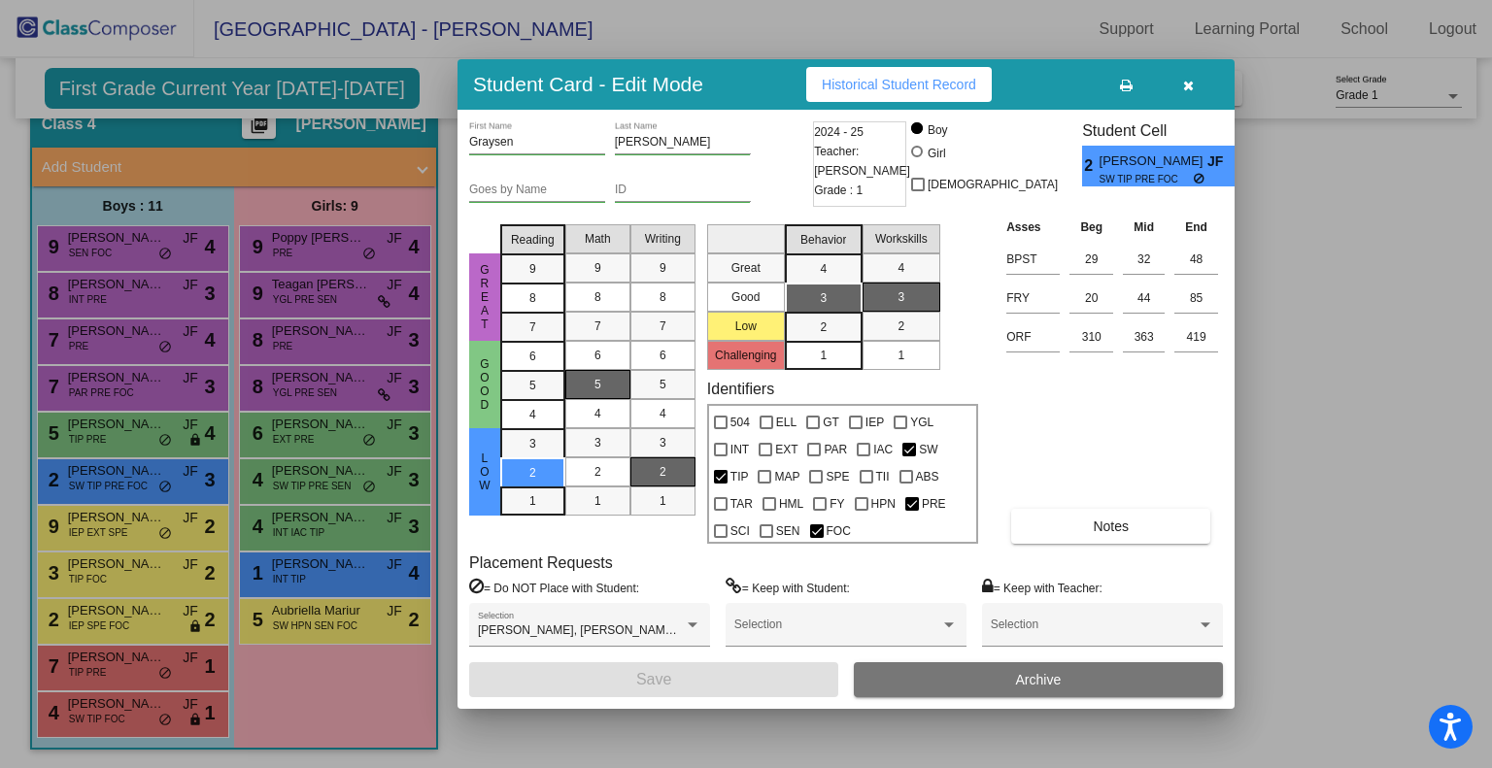
click at [1192, 92] on button "button" at bounding box center [1188, 84] width 62 height 35
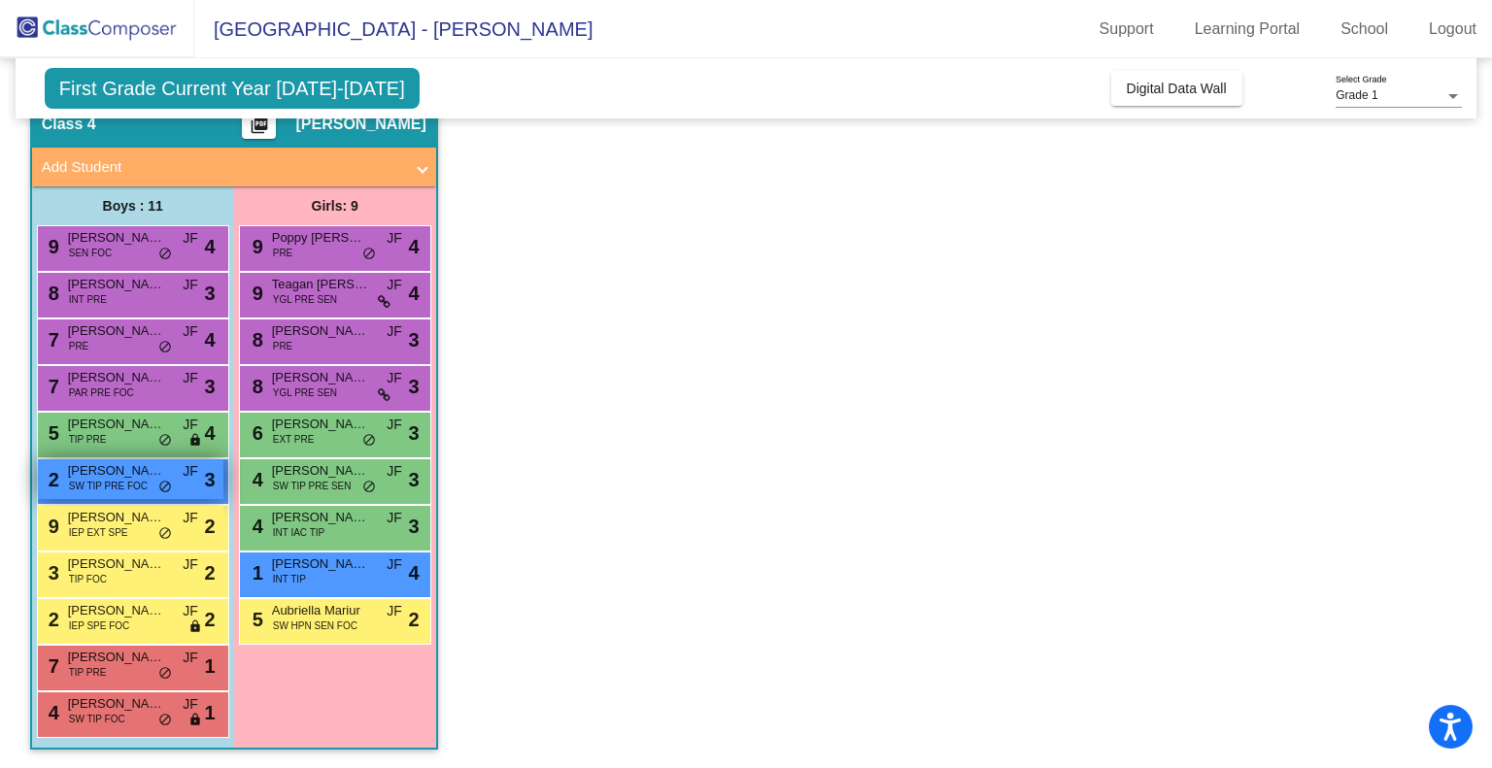
click at [89, 483] on span "SW TIP PRE FOC" at bounding box center [108, 486] width 79 height 15
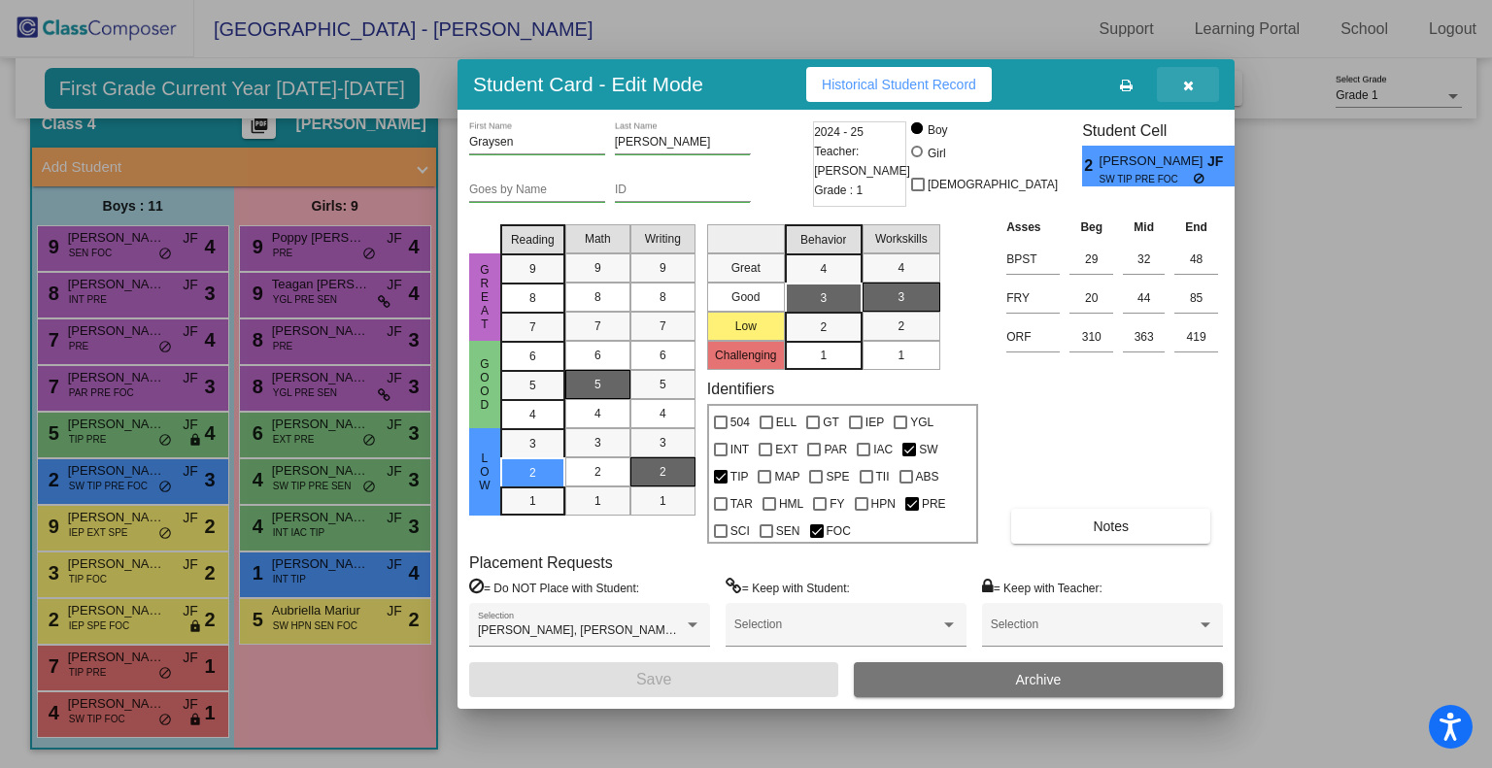
click at [1179, 96] on button "button" at bounding box center [1188, 84] width 62 height 35
